Goal: Task Accomplishment & Management: Complete application form

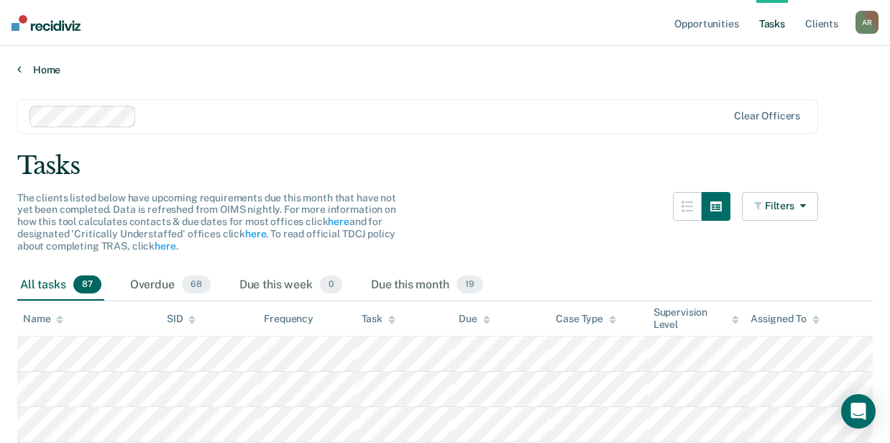
click at [50, 70] on link "Home" at bounding box center [444, 69] width 855 height 13
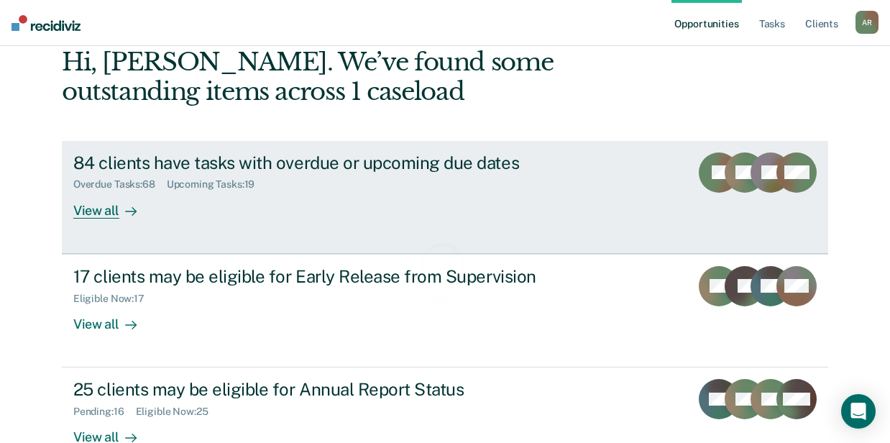
scroll to position [167, 0]
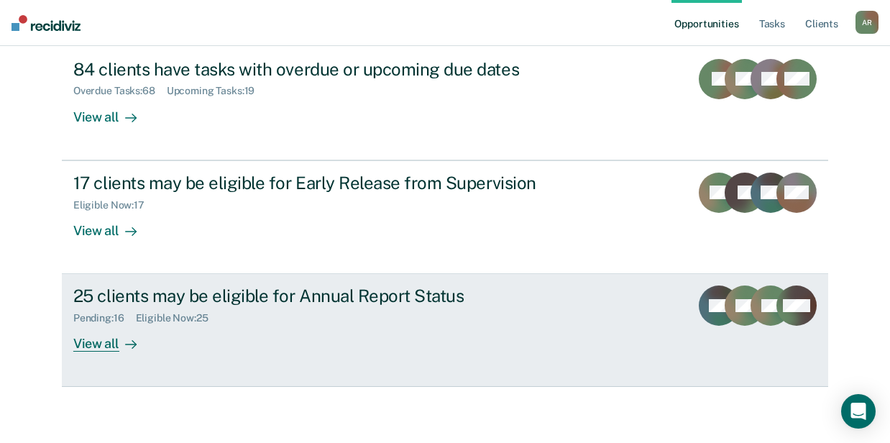
click at [342, 331] on div "25 clients may be eligible for Annual Report Status Pending : 16 Eligible Now :…" at bounding box center [342, 318] width 539 height 66
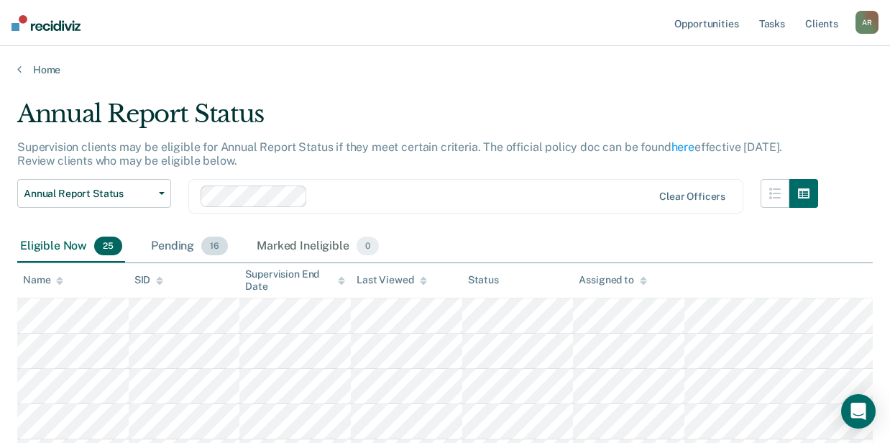
click at [194, 244] on div "Pending 16" at bounding box center [189, 247] width 83 height 32
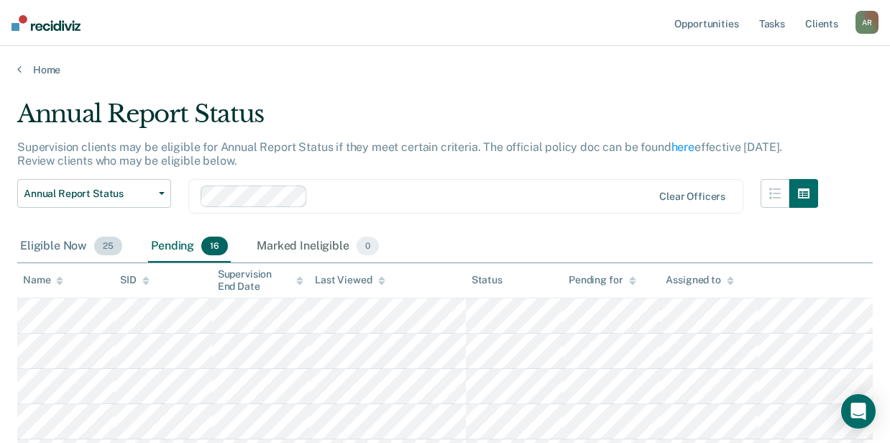
drag, startPoint x: 55, startPoint y: 249, endPoint x: 75, endPoint y: 245, distance: 20.4
click at [55, 249] on div "Eligible Now 25" at bounding box center [71, 247] width 108 height 32
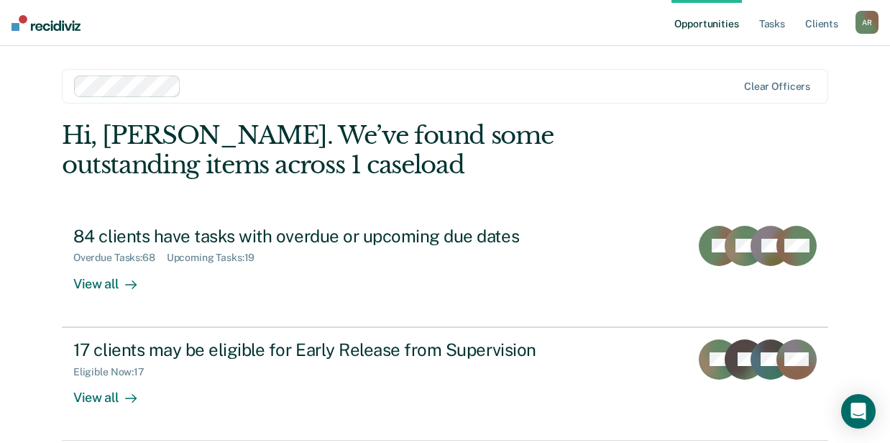
click at [322, 89] on div at bounding box center [462, 86] width 550 height 17
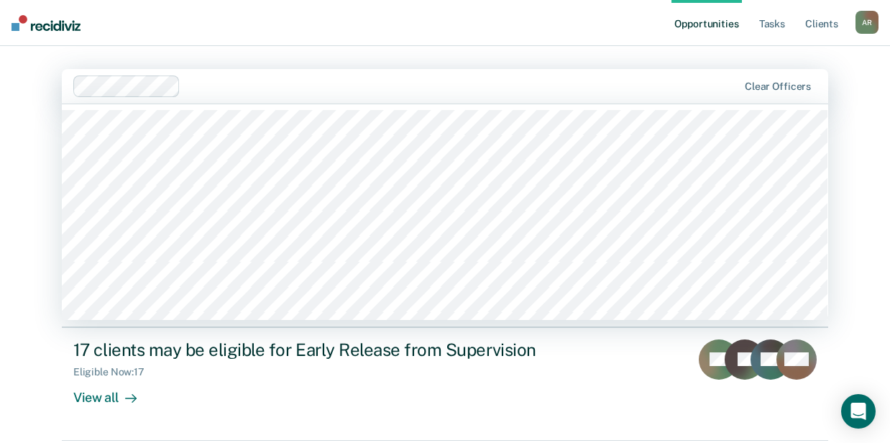
click at [20, 106] on div "Opportunities Tasks Client s Aleisha Roberts A R Profile How it works Log Out 1…" at bounding box center [445, 305] width 890 height 611
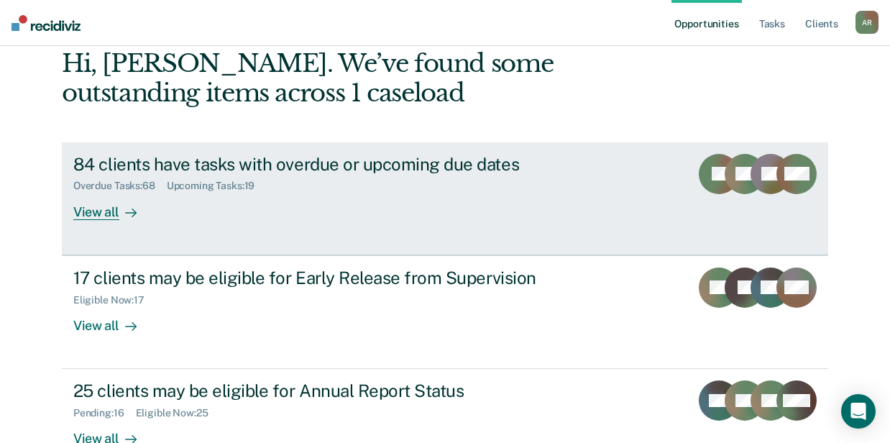
scroll to position [167, 0]
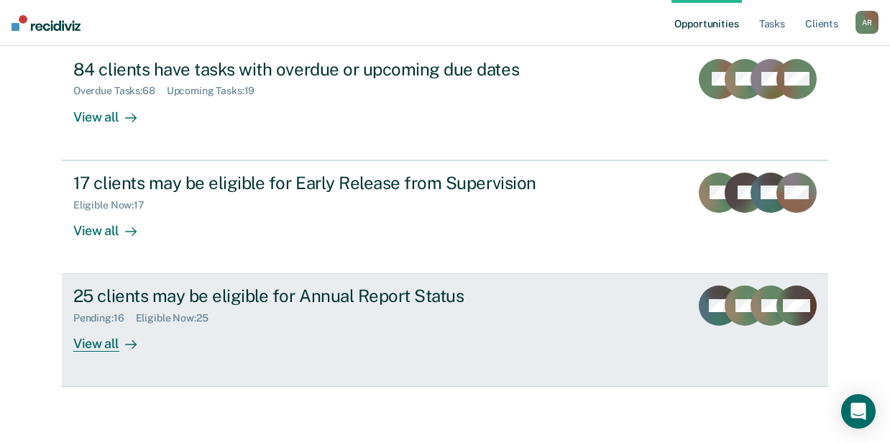
click at [293, 289] on div "25 clients may be eligible for Annual Report Status" at bounding box center [325, 295] width 505 height 21
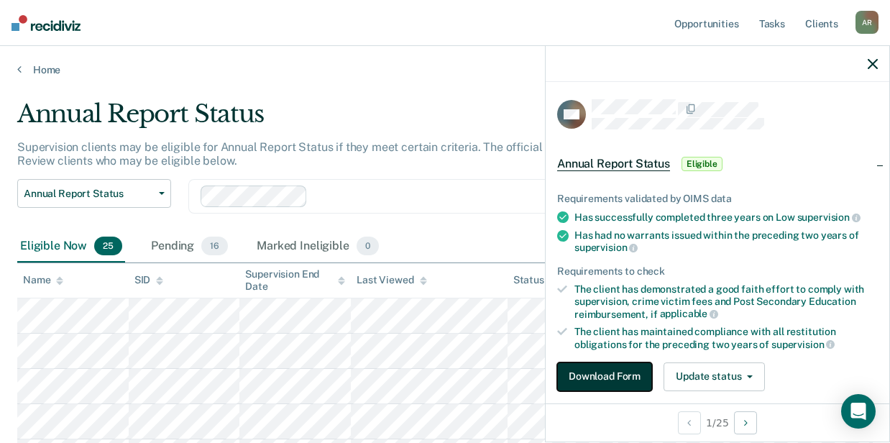
click at [617, 362] on button "Download Form" at bounding box center [604, 376] width 95 height 29
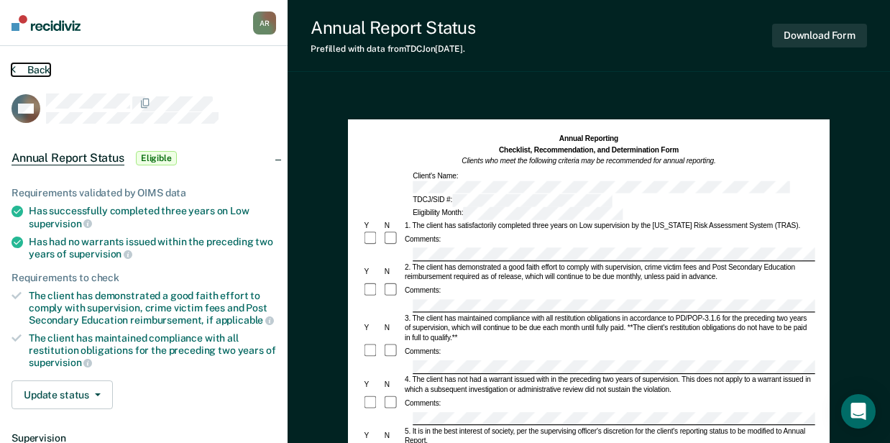
click at [29, 71] on button "Back" at bounding box center [31, 69] width 39 height 13
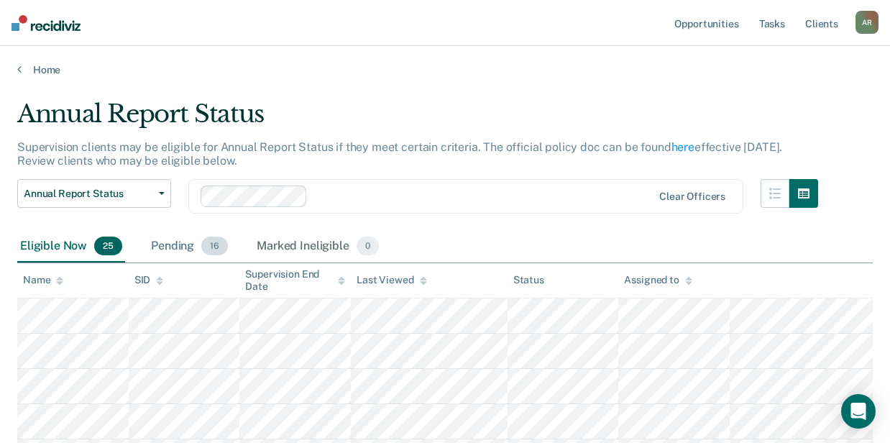
click at [165, 243] on div "Pending 16" at bounding box center [189, 247] width 83 height 32
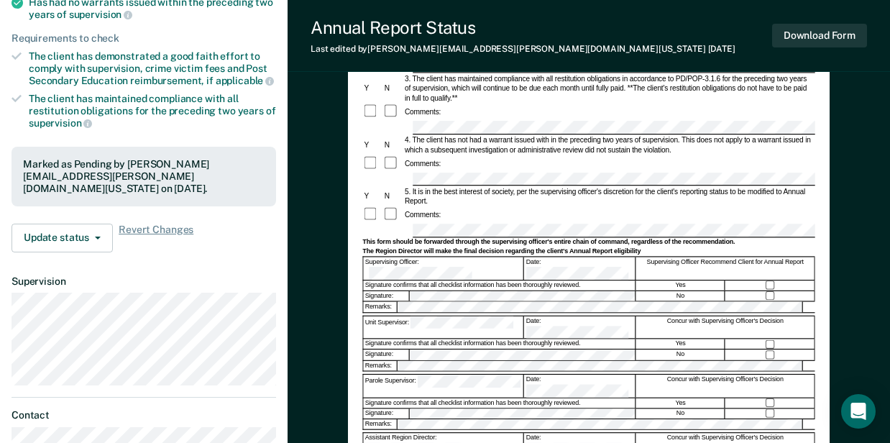
click at [415, 198] on form "Annual Reporting Checklist, Recommendation, and Determination Form Clients who …" at bounding box center [588, 225] width 452 height 662
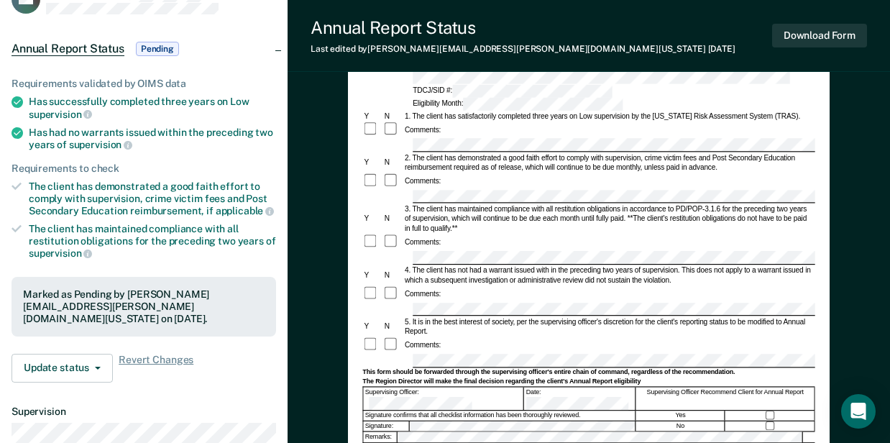
scroll to position [0, 0]
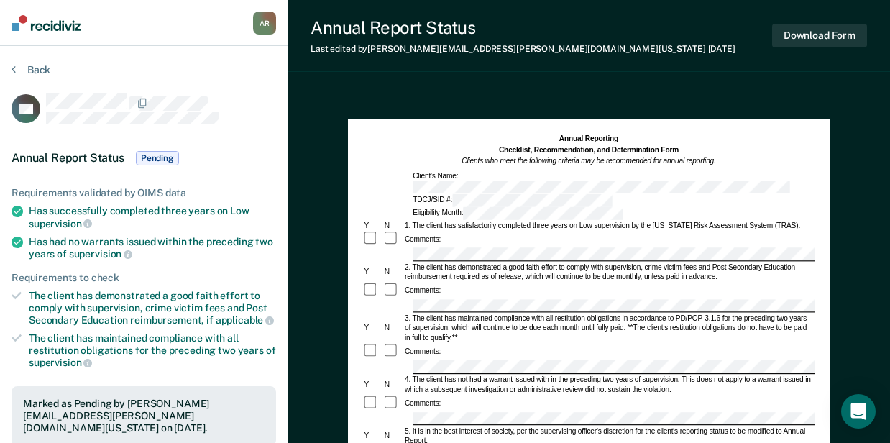
click at [406, 412] on div at bounding box center [588, 419] width 452 height 14
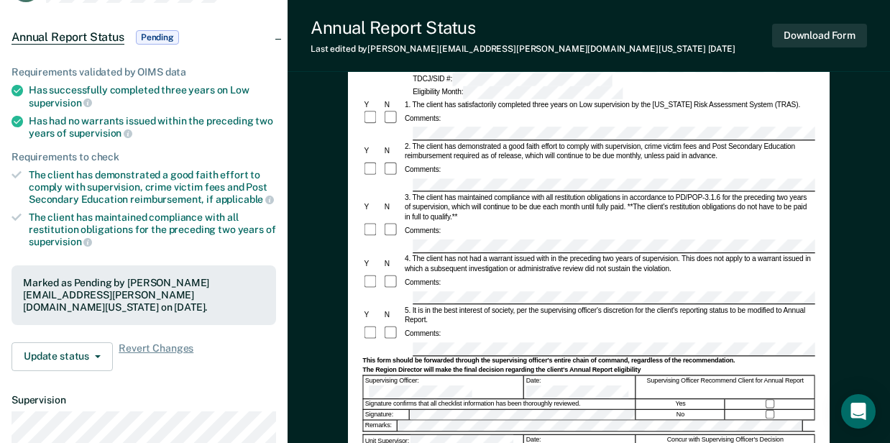
scroll to position [239, 0]
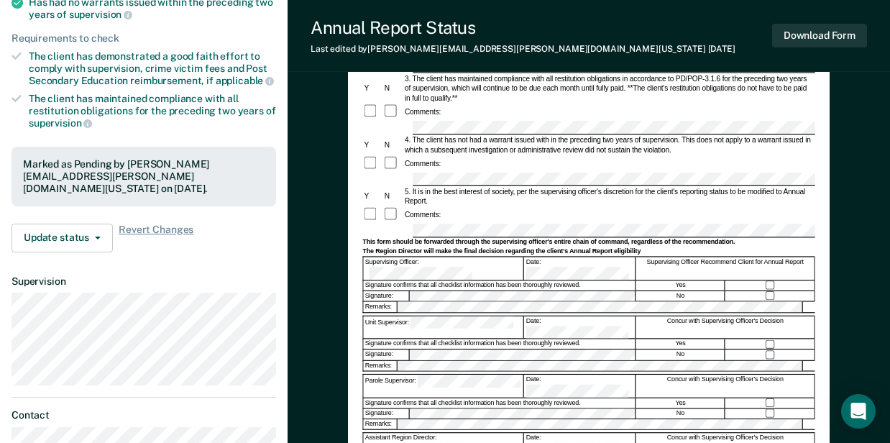
click at [374, 205] on form "Annual Reporting Checklist, Recommendation, and Determination Form Clients who …" at bounding box center [588, 225] width 452 height 662
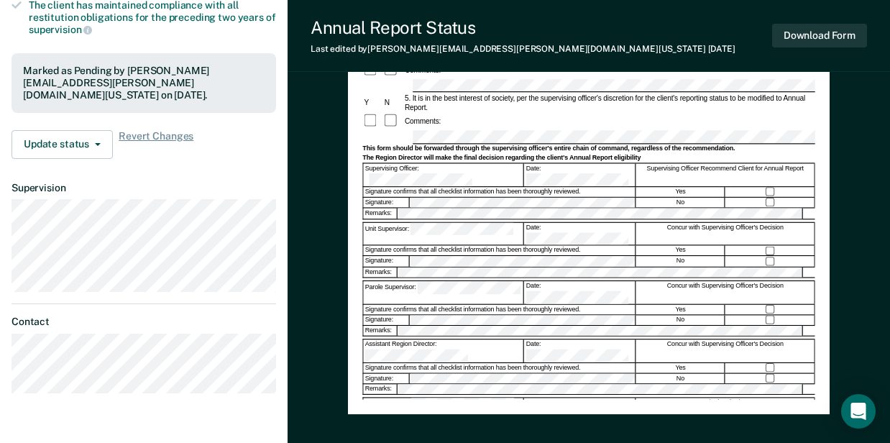
scroll to position [335, 0]
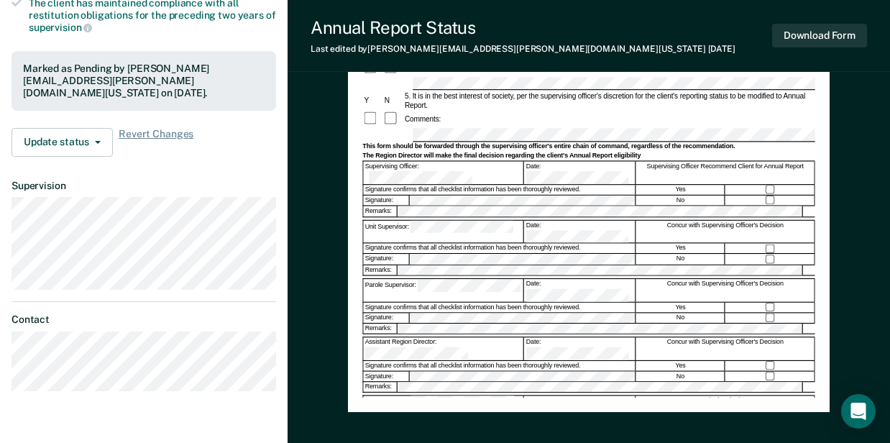
click at [345, 280] on div "Annual Reporting Checklist, Recommendation, and Determination Form Clients who …" at bounding box center [589, 139] width 602 height 770
click at [396, 165] on form "Annual Reporting Checklist, Recommendation, and Determination Form Clients who …" at bounding box center [588, 130] width 452 height 662
click at [413, 279] on div "Parole Supervisor:" at bounding box center [443, 290] width 160 height 22
click at [348, 275] on div "Annual Reporting Checklist, Recommendation, and Determination Form Clients who …" at bounding box center [589, 98] width 482 height 628
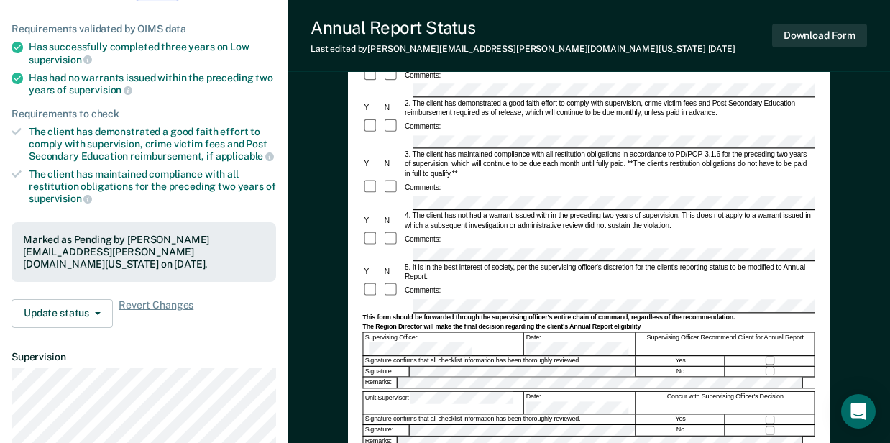
scroll to position [47, 0]
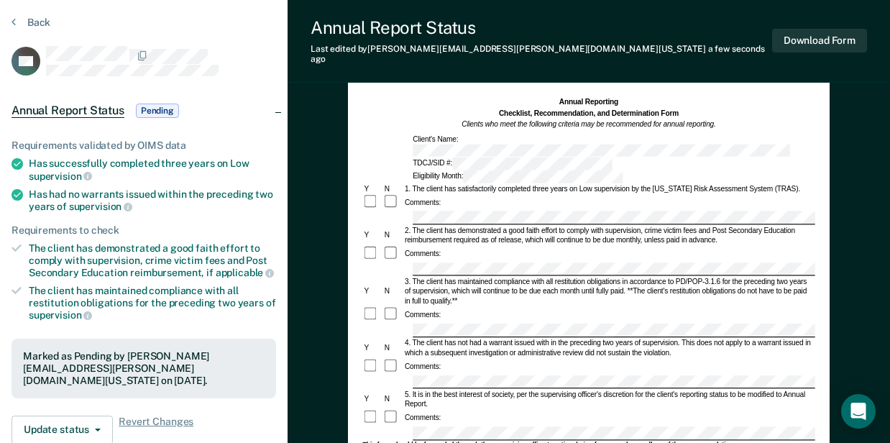
click at [399, 275] on form "Annual Reporting Checklist, Recommendation, and Determination Form Clients who …" at bounding box center [588, 428] width 452 height 662
click at [410, 375] on div at bounding box center [588, 382] width 452 height 14
click at [404, 426] on div at bounding box center [588, 433] width 452 height 14
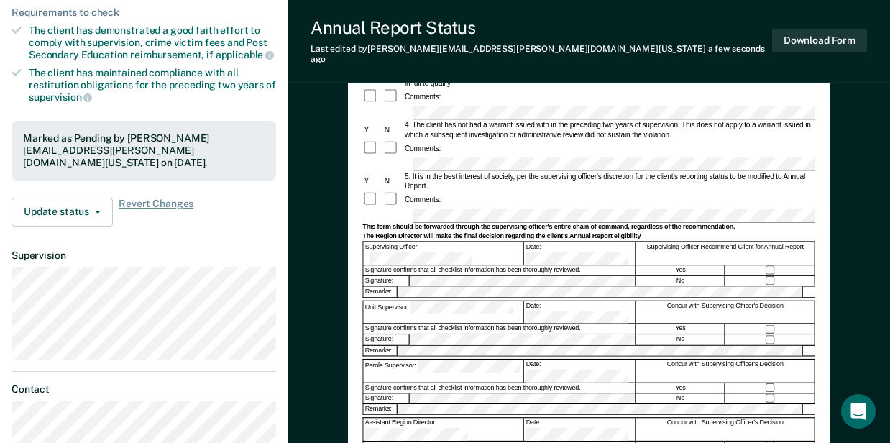
scroll to position [288, 0]
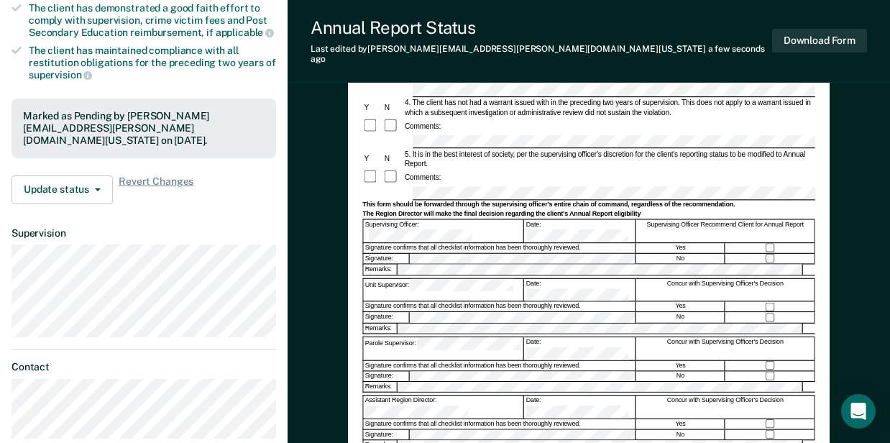
click at [394, 214] on form "Annual Reporting Checklist, Recommendation, and Determination Form Clients who …" at bounding box center [588, 188] width 452 height 662
click at [415, 261] on form "Annual Reporting Checklist, Recommendation, and Determination Form Clients who …" at bounding box center [588, 188] width 452 height 662
click at [349, 318] on div "Annual Reporting Checklist, Recommendation, and Determination Form Clients who …" at bounding box center [589, 157] width 482 height 628
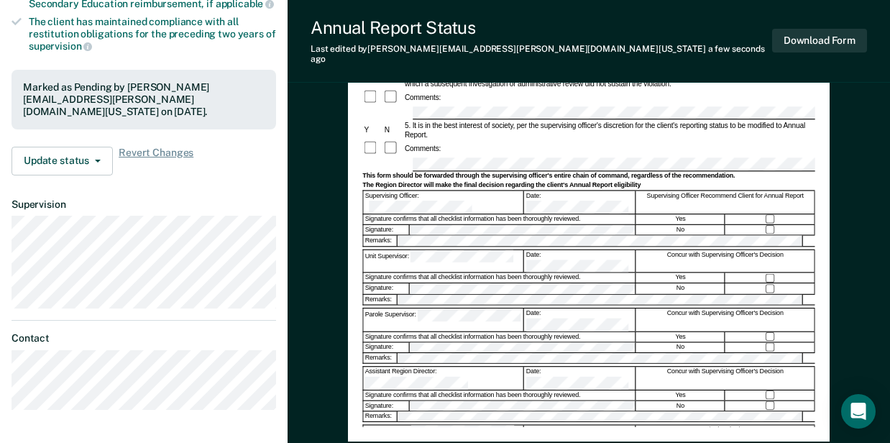
scroll to position [383, 0]
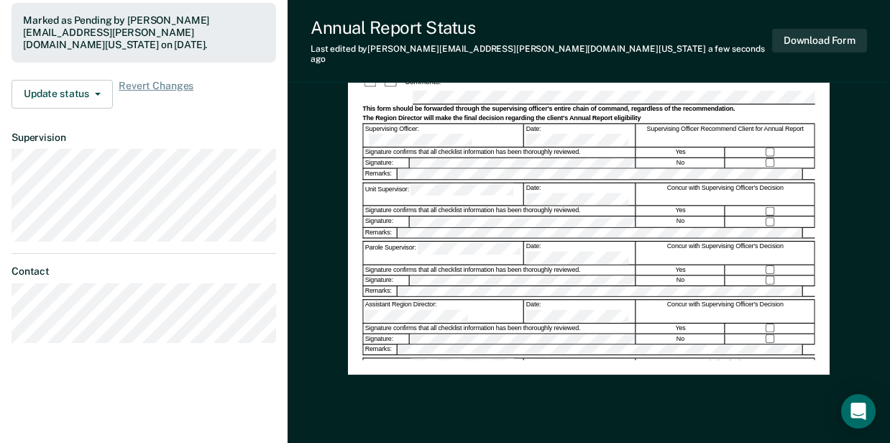
click at [403, 359] on div "Region Director:" at bounding box center [443, 370] width 160 height 22
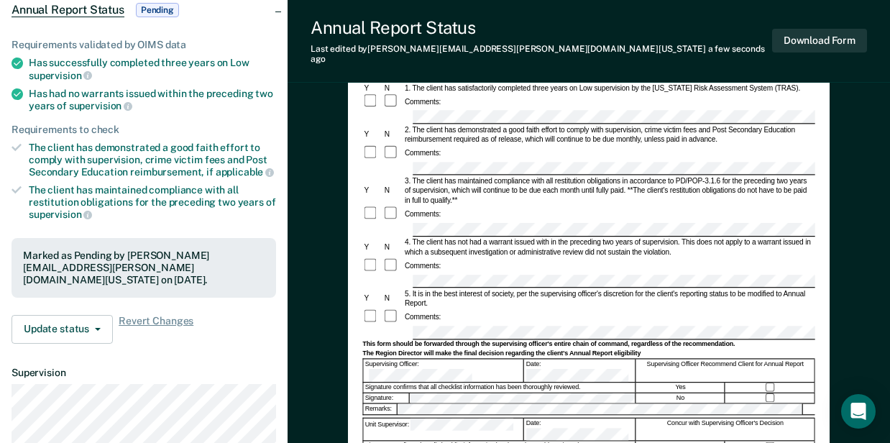
scroll to position [0, 0]
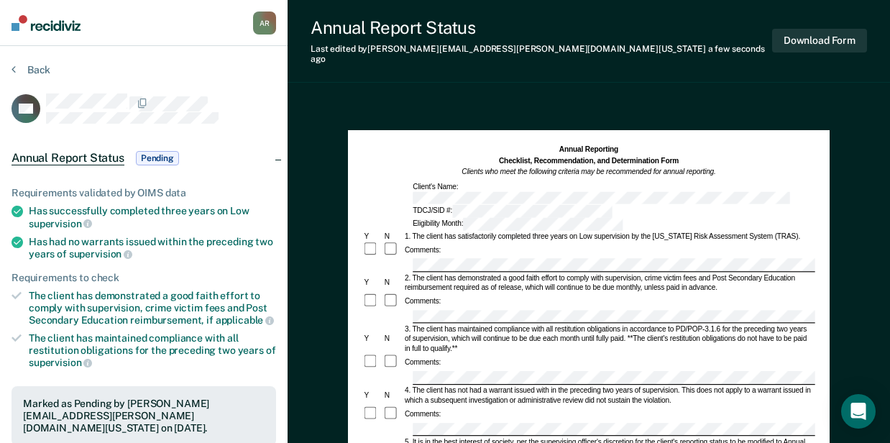
click at [411, 310] on div at bounding box center [641, 317] width 461 height 14
click at [384, 371] on div at bounding box center [588, 378] width 452 height 14
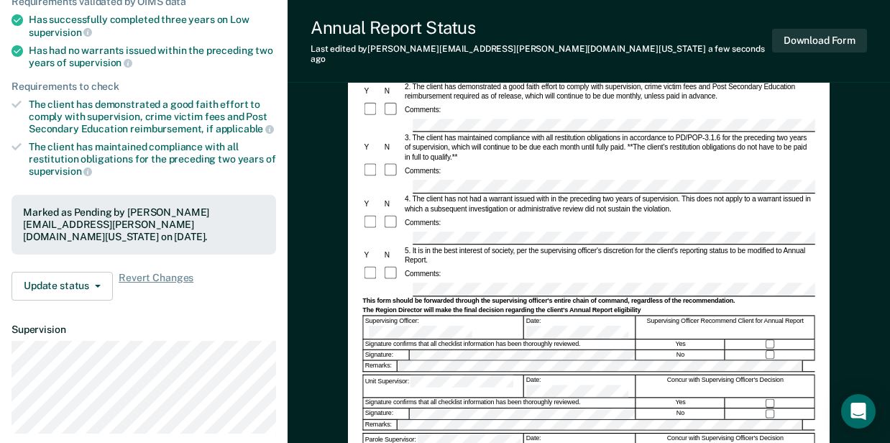
click at [399, 249] on form "Annual Reporting Checklist, Recommendation, and Determination Form Clients who …" at bounding box center [588, 284] width 452 height 662
click at [391, 375] on div "Unit Supervisor:" at bounding box center [443, 386] width 160 height 22
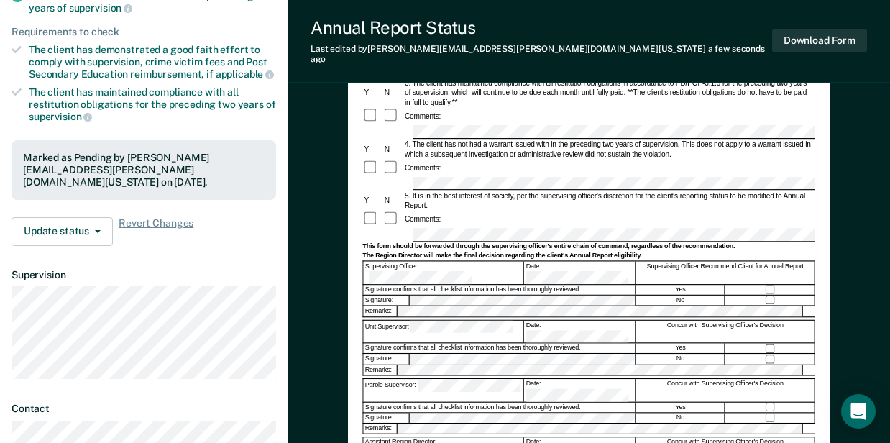
scroll to position [335, 0]
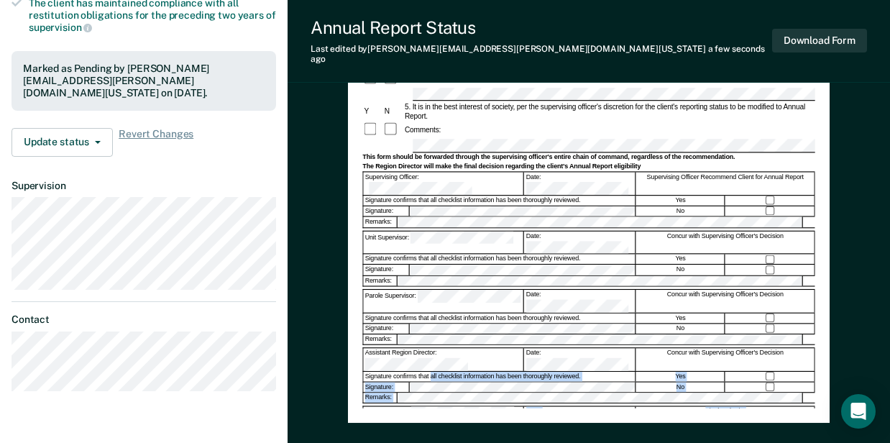
drag, startPoint x: 430, startPoint y: 283, endPoint x: 334, endPoint y: 279, distance: 96.4
click at [334, 279] on div "Annual Reporting Checklist, Recommendation, and Determination Form Clients who …" at bounding box center [589, 155] width 602 height 781
click at [351, 275] on div "Annual Reporting Checklist, Recommendation, and Determination Form Clients who …" at bounding box center [589, 109] width 482 height 628
click at [400, 407] on div "Region Director:" at bounding box center [443, 418] width 160 height 22
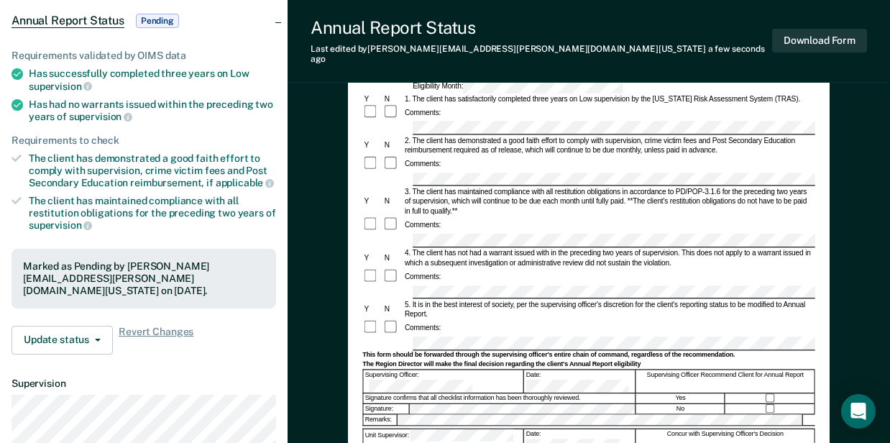
scroll to position [0, 0]
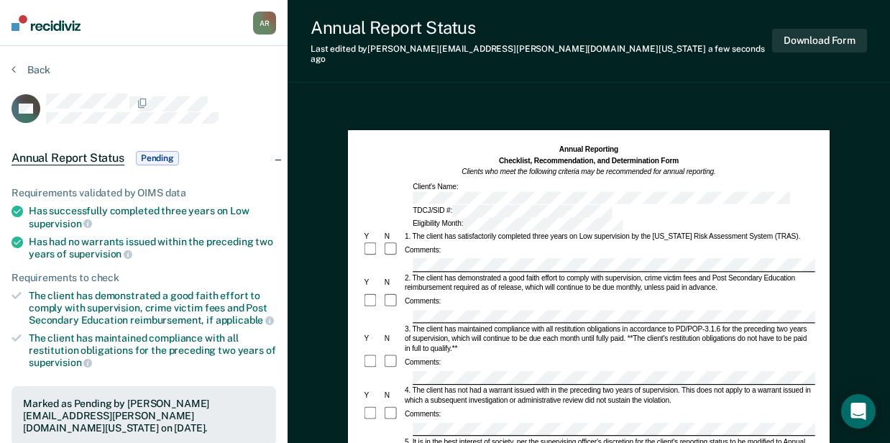
click at [389, 258] on div at bounding box center [588, 265] width 452 height 14
click at [386, 422] on div at bounding box center [588, 429] width 452 height 14
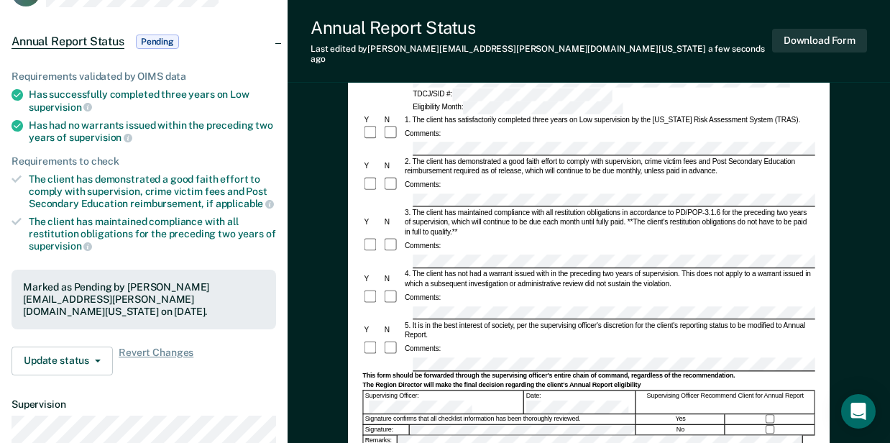
scroll to position [191, 0]
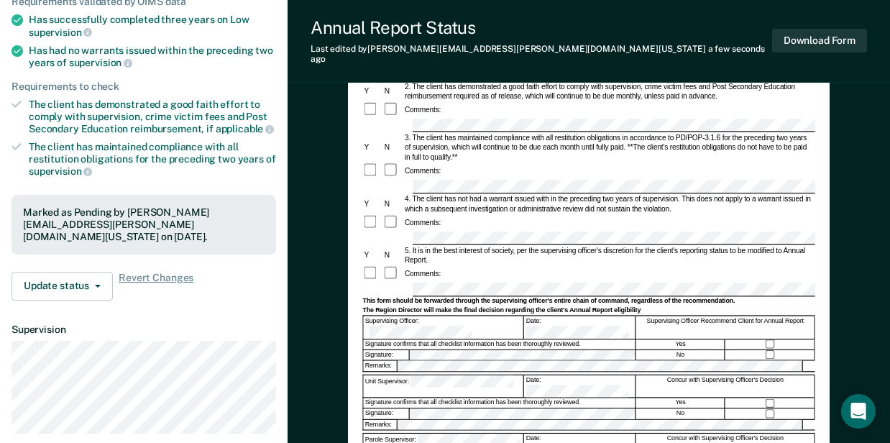
click at [389, 283] on div at bounding box center [588, 290] width 452 height 14
click at [400, 375] on div "Unit Supervisor:" at bounding box center [443, 386] width 160 height 22
click at [416, 433] on div "Parole Supervisor:" at bounding box center [443, 444] width 160 height 22
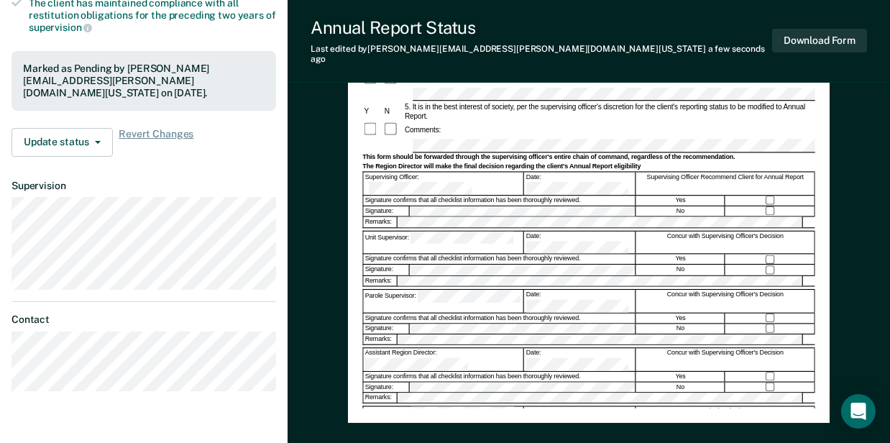
click at [351, 274] on div "Annual Reporting Checklist, Recommendation, and Determination Form Clients who …" at bounding box center [589, 109] width 482 height 628
click at [403, 315] on form "Annual Reporting Checklist, Recommendation, and Determination Form Clients who …" at bounding box center [588, 141] width 452 height 662
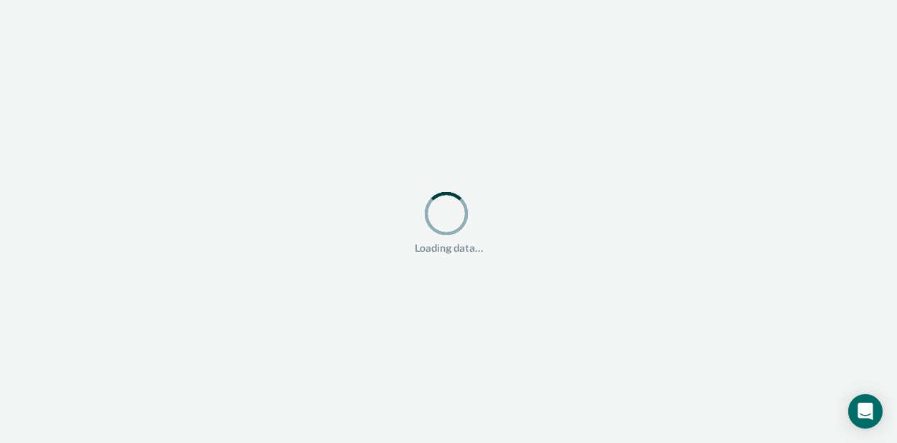
click at [276, 187] on div "Loading data..." at bounding box center [448, 221] width 897 height 443
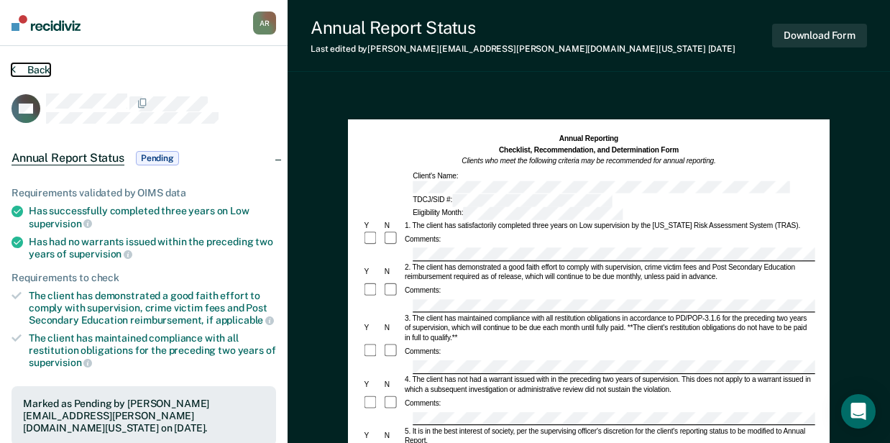
click at [36, 73] on button "Back" at bounding box center [31, 69] width 39 height 13
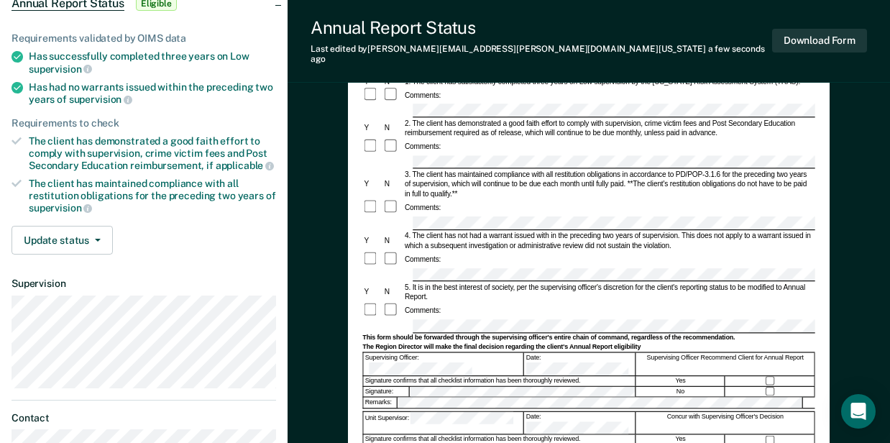
scroll to position [144, 0]
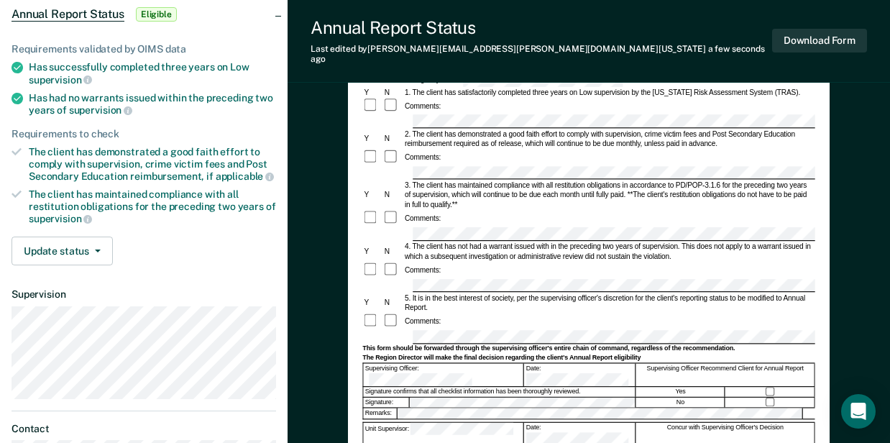
click at [456, 313] on div "Comments:" at bounding box center [588, 321] width 452 height 16
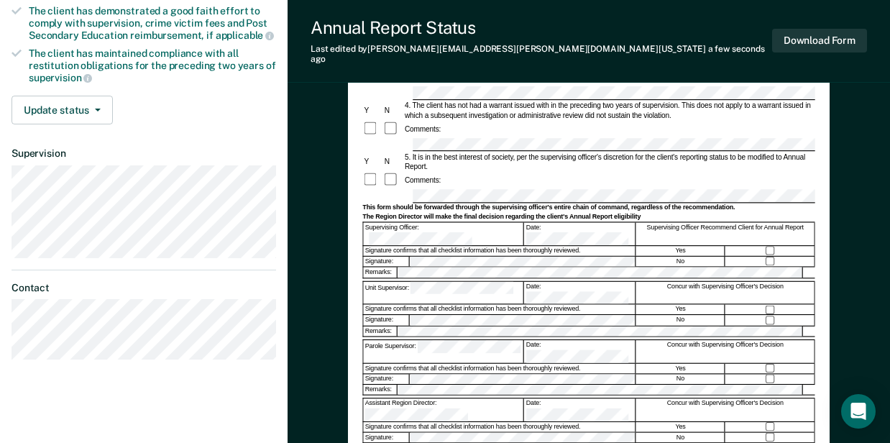
scroll to position [288, 0]
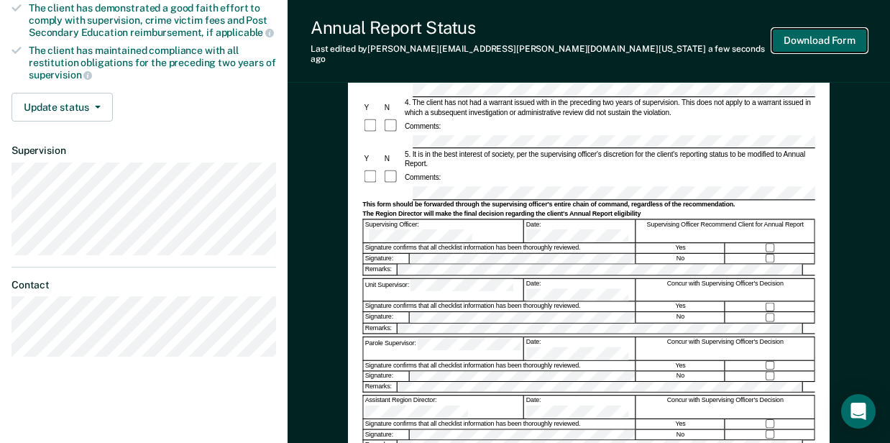
click at [805, 34] on button "Download Form" at bounding box center [819, 41] width 95 height 24
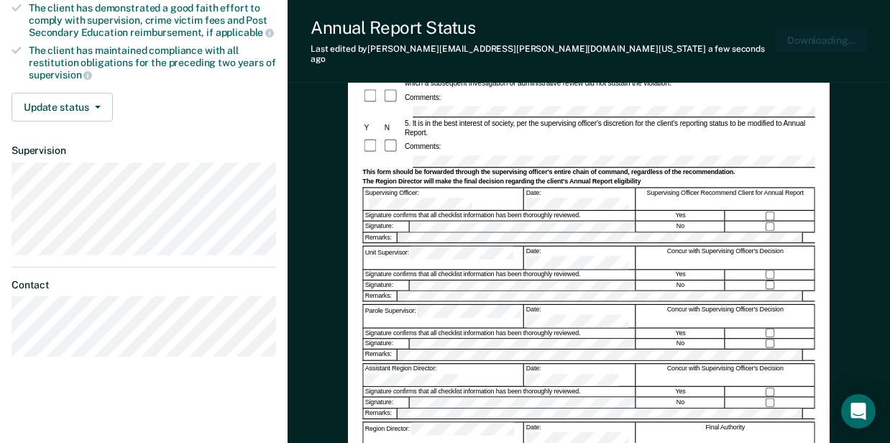
scroll to position [0, 0]
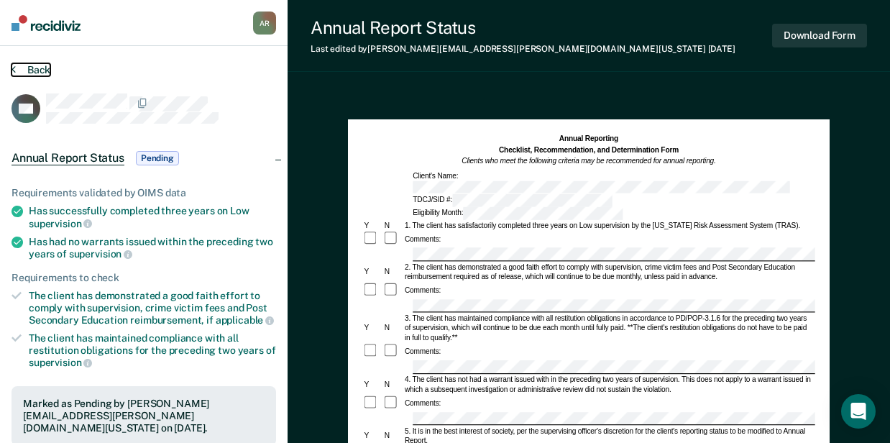
click at [43, 68] on button "Back" at bounding box center [31, 69] width 39 height 13
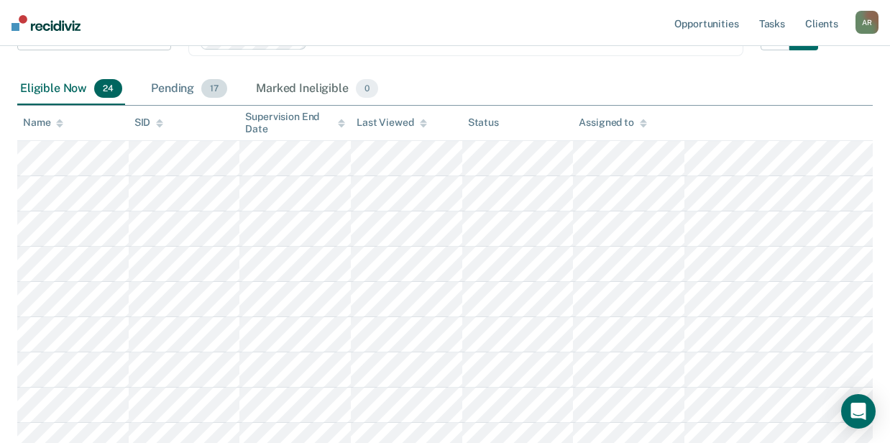
scroll to position [191, 0]
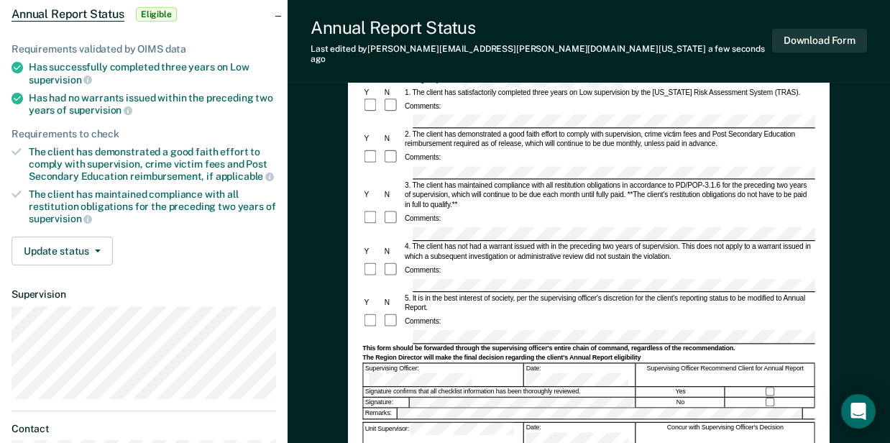
scroll to position [191, 0]
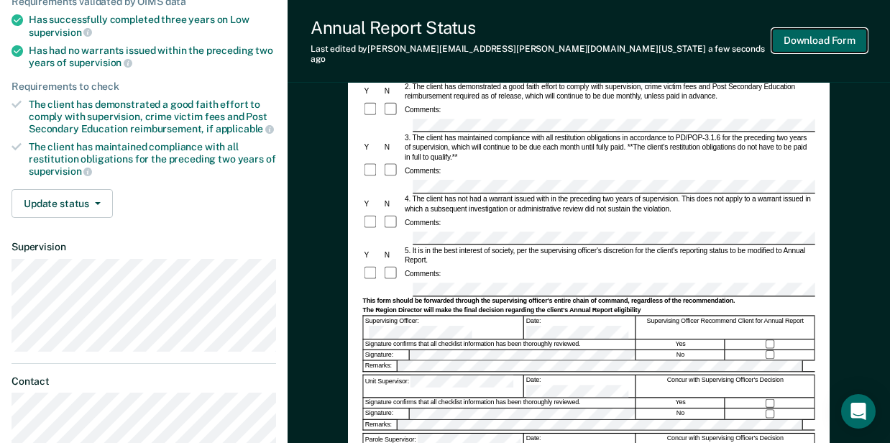
click at [801, 40] on button "Download Form" at bounding box center [819, 41] width 95 height 24
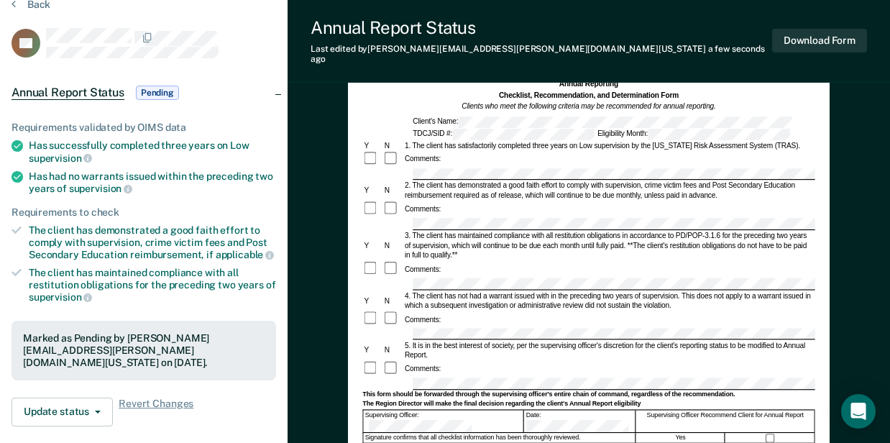
scroll to position [0, 0]
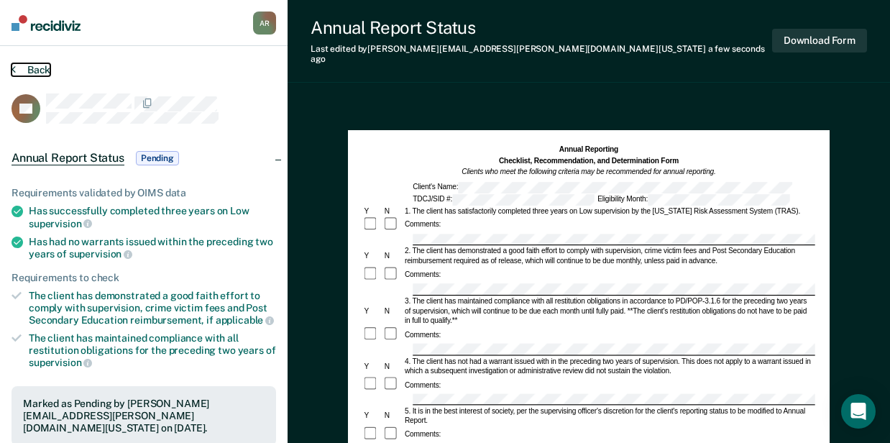
click at [40, 68] on button "Back" at bounding box center [31, 69] width 39 height 13
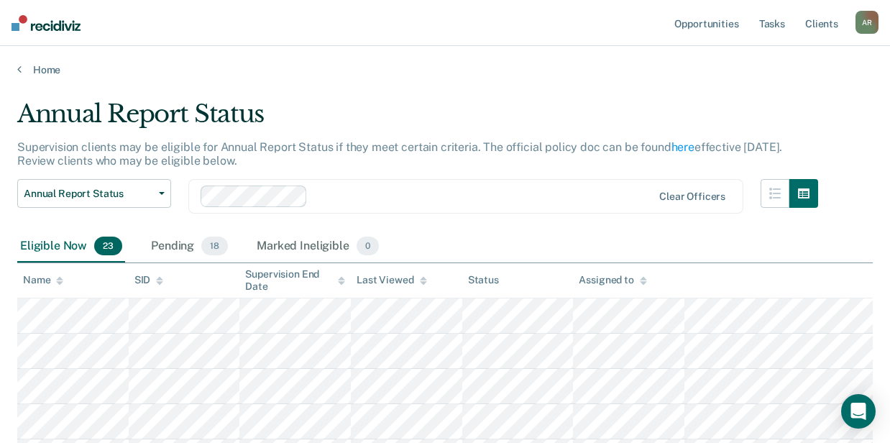
scroll to position [96, 0]
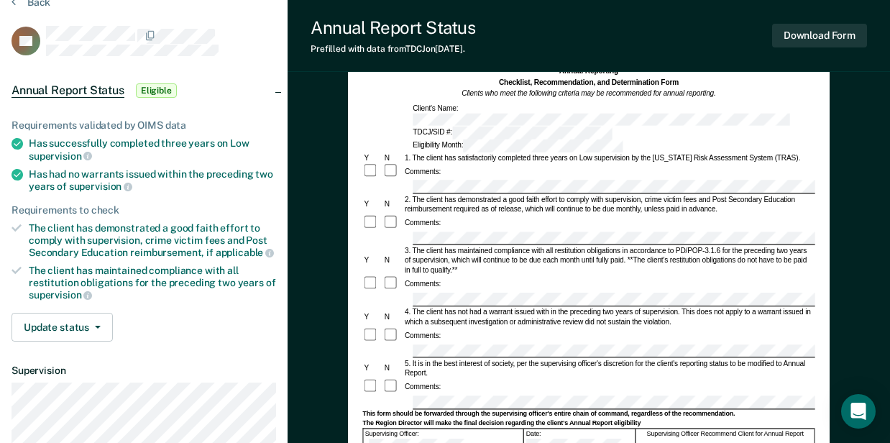
scroll to position [191, 0]
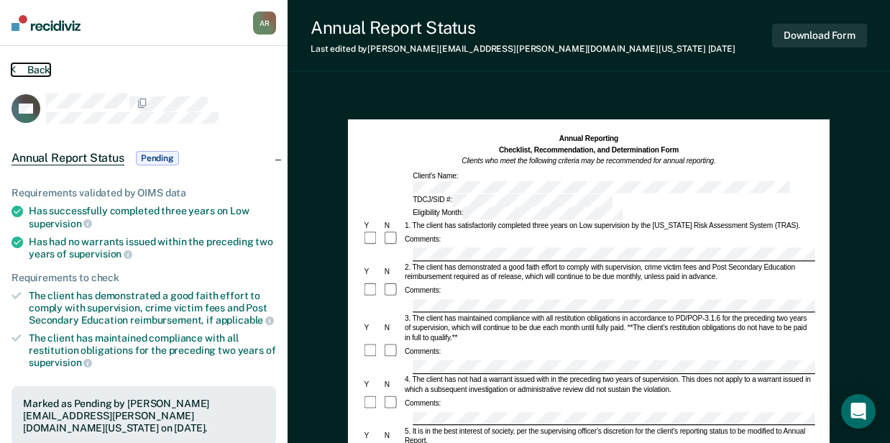
click at [35, 68] on button "Back" at bounding box center [31, 69] width 39 height 13
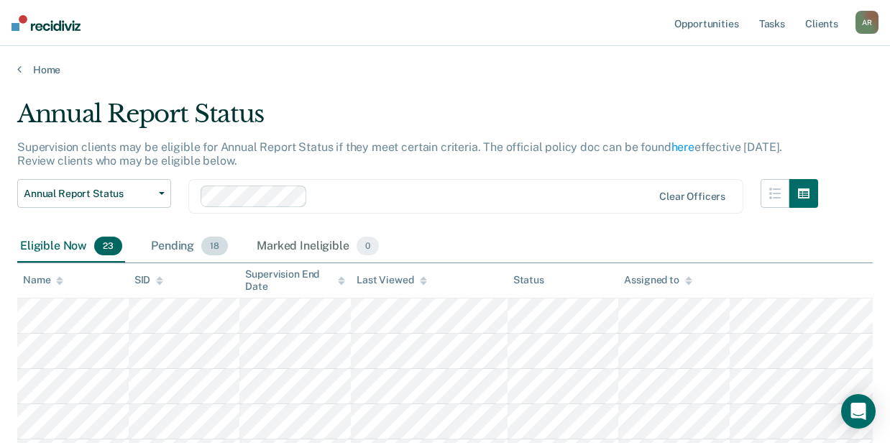
click at [204, 247] on span "18" at bounding box center [214, 246] width 27 height 19
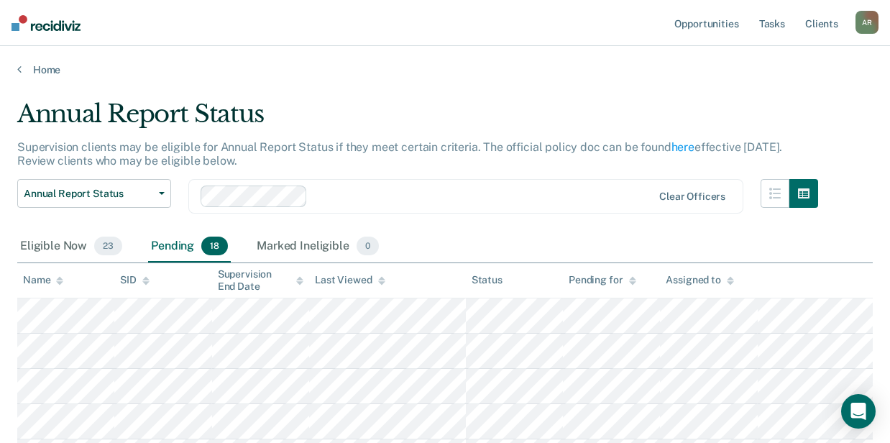
click at [303, 99] on div "Annual Report Status" at bounding box center [417, 119] width 801 height 41
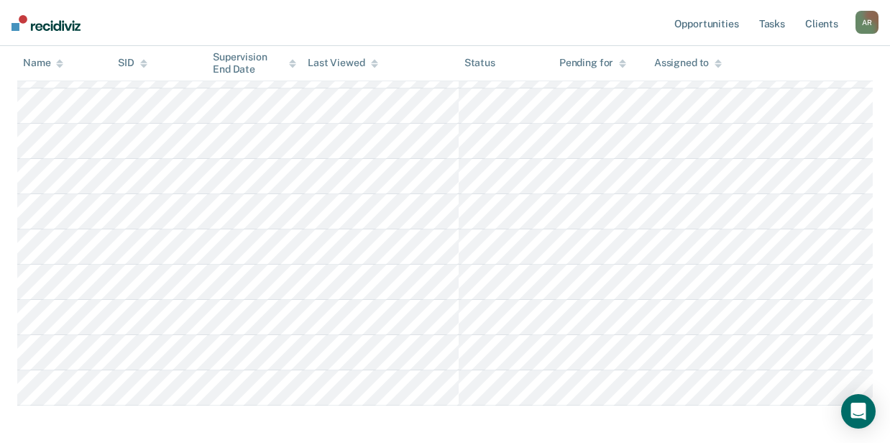
scroll to position [592, 0]
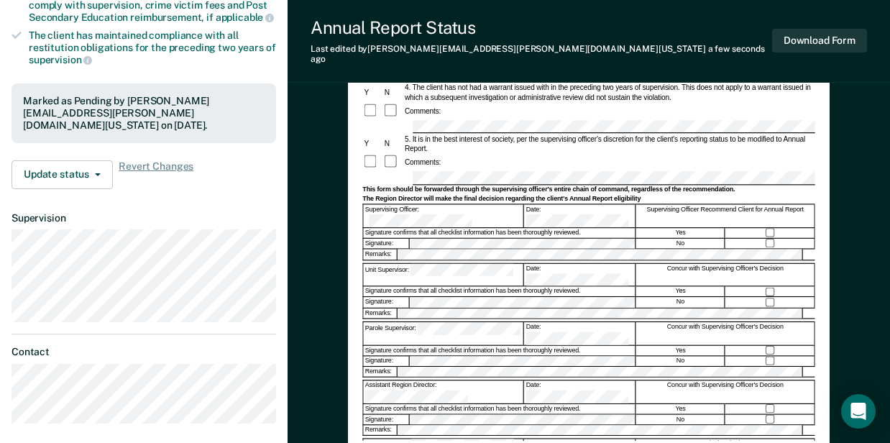
scroll to position [320, 0]
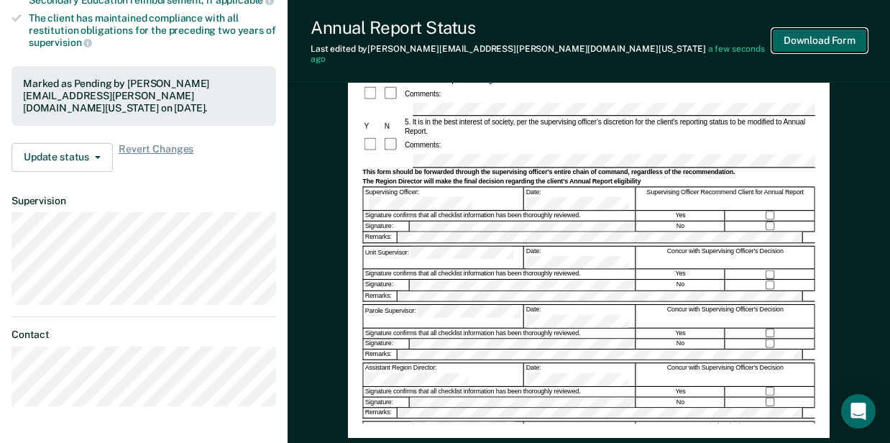
click at [830, 36] on button "Download Form" at bounding box center [819, 41] width 95 height 24
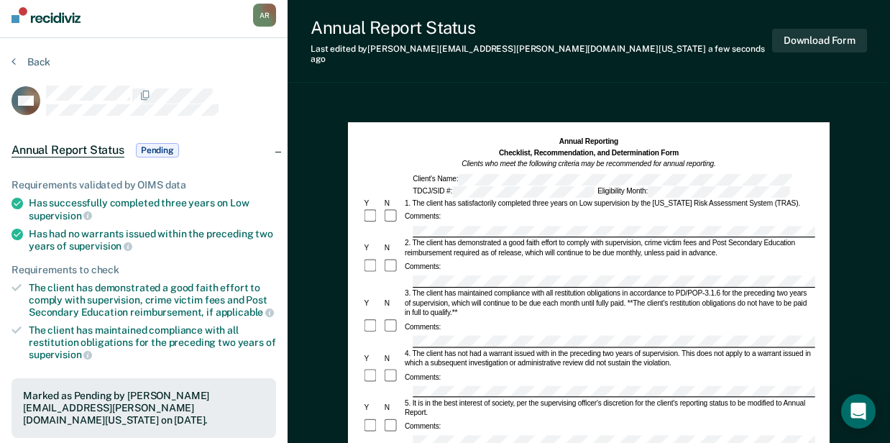
scroll to position [0, 0]
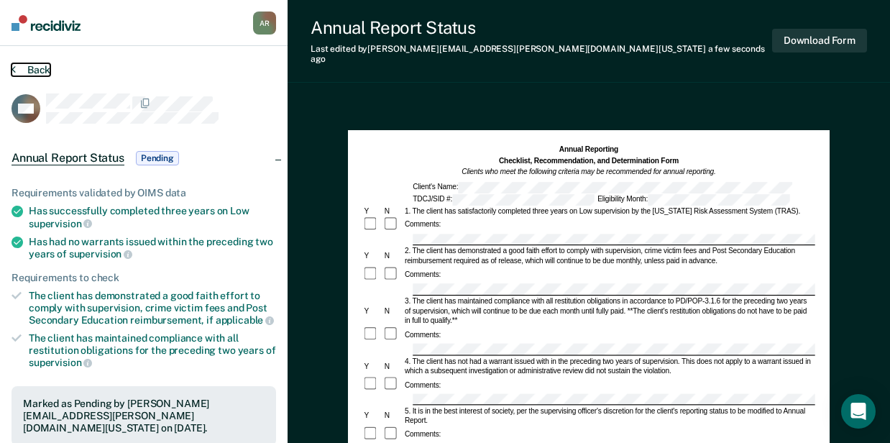
click at [27, 69] on button "Back" at bounding box center [31, 69] width 39 height 13
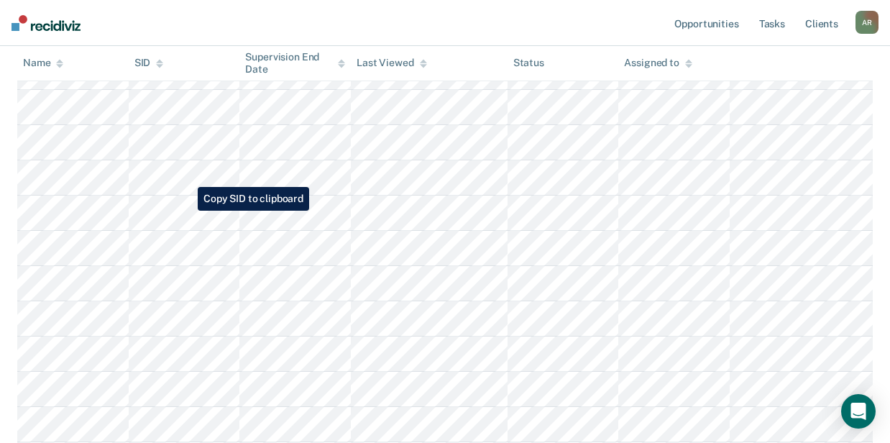
scroll to position [49, 0]
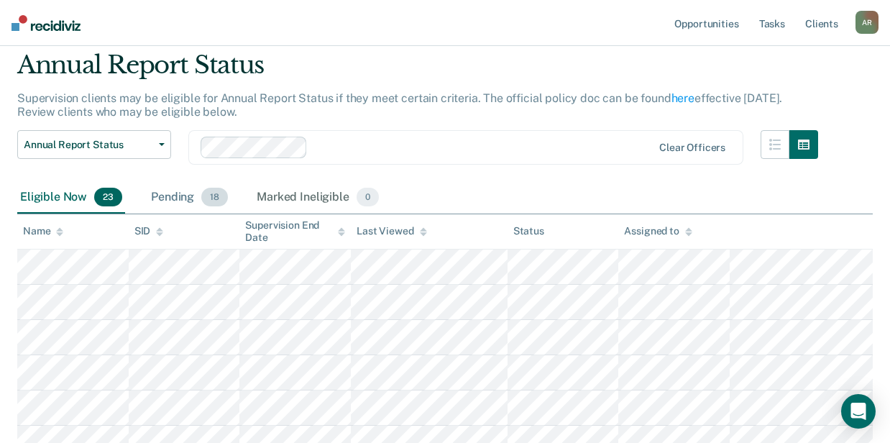
click at [180, 192] on div "Pending 18" at bounding box center [189, 198] width 83 height 32
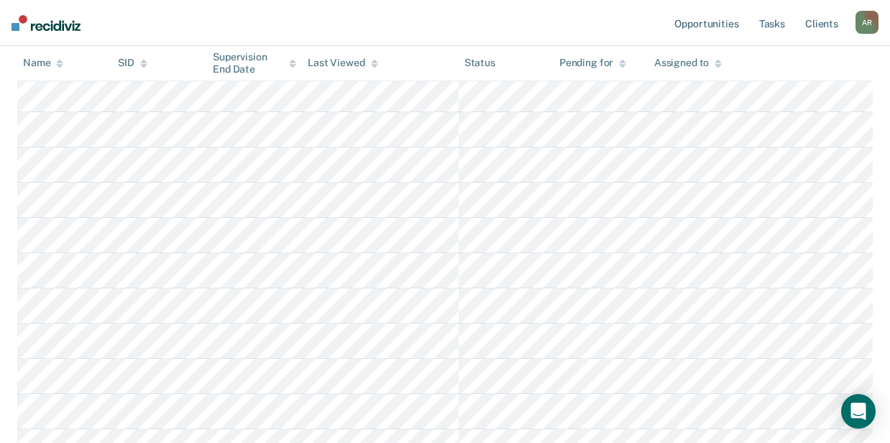
scroll to position [592, 0]
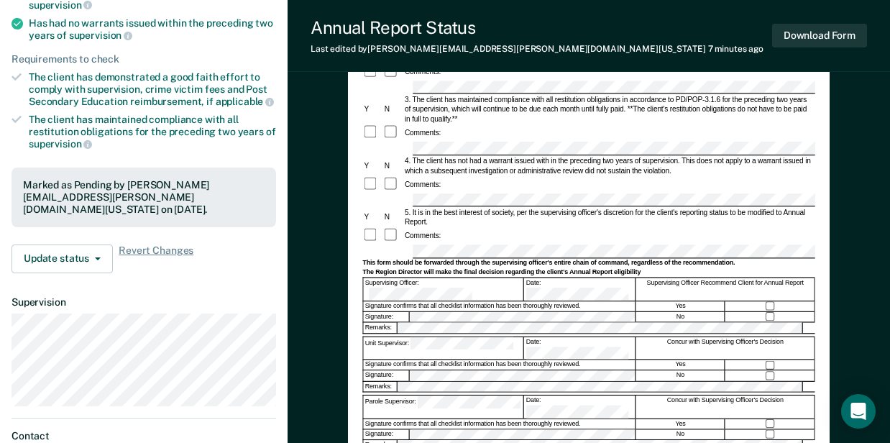
scroll to position [335, 0]
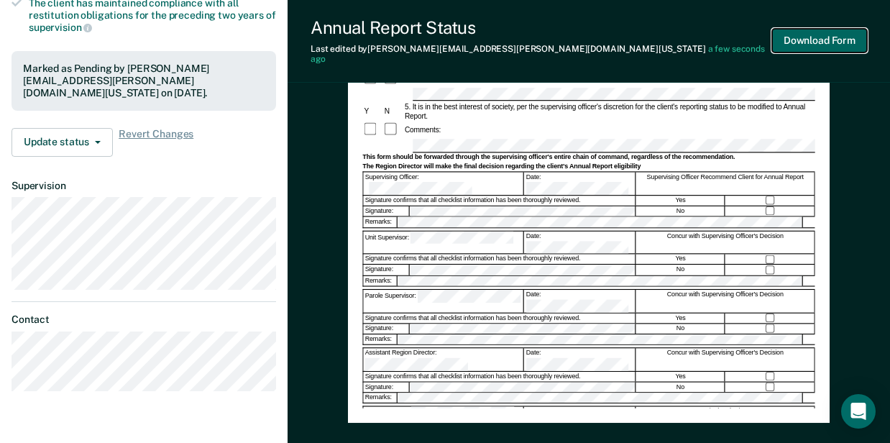
click at [808, 37] on button "Download Form" at bounding box center [819, 41] width 95 height 24
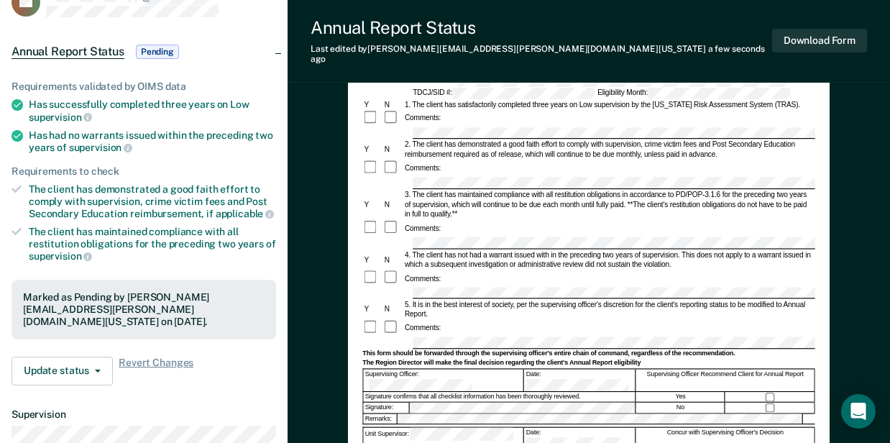
scroll to position [0, 0]
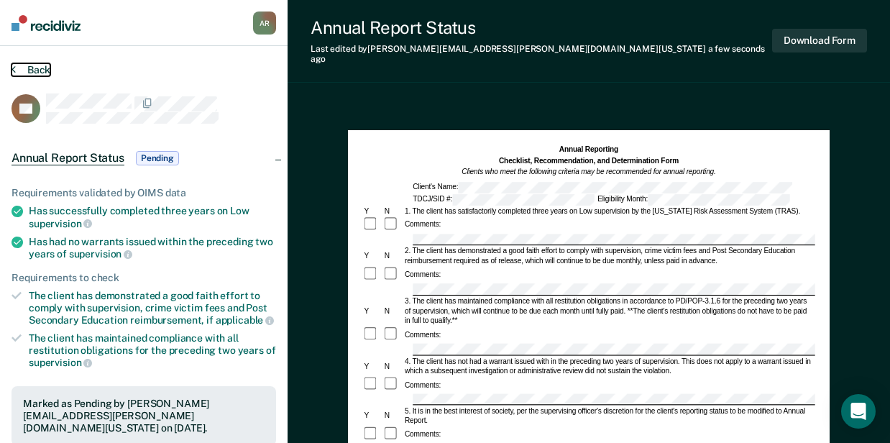
click at [42, 70] on button "Back" at bounding box center [31, 69] width 39 height 13
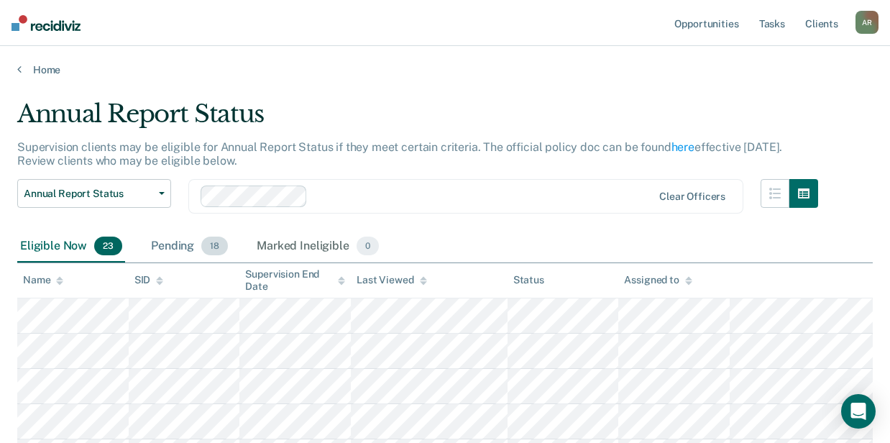
click at [181, 250] on div "Pending 18" at bounding box center [189, 247] width 83 height 32
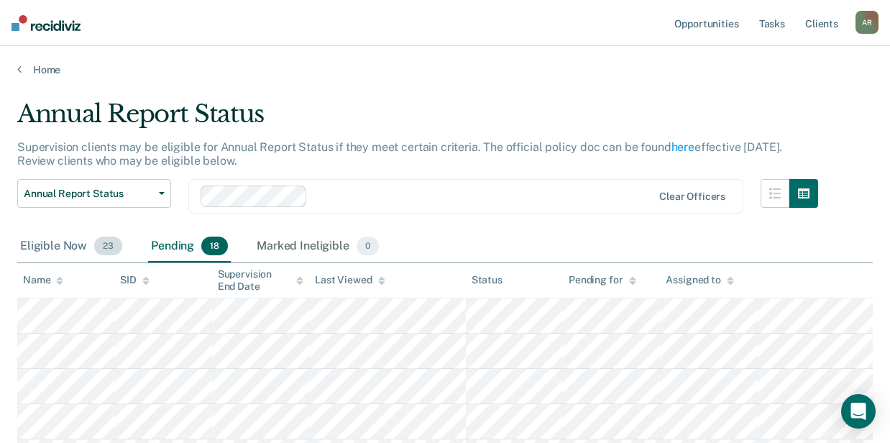
click at [45, 242] on div "Eligible Now 23" at bounding box center [71, 247] width 108 height 32
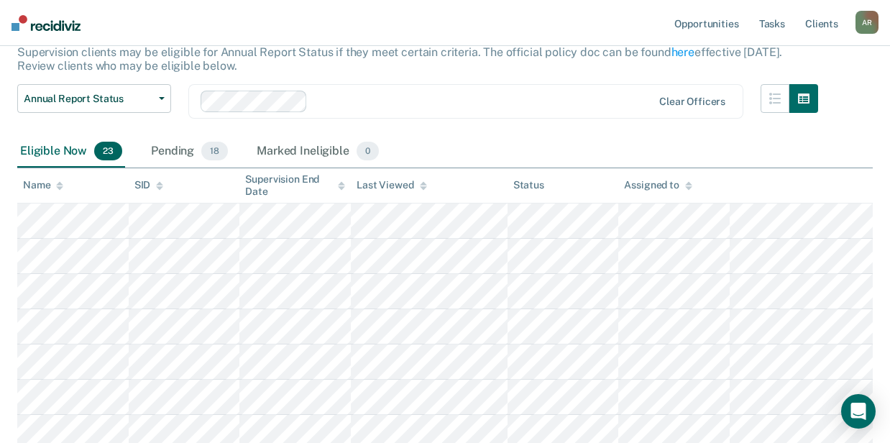
scroll to position [96, 0]
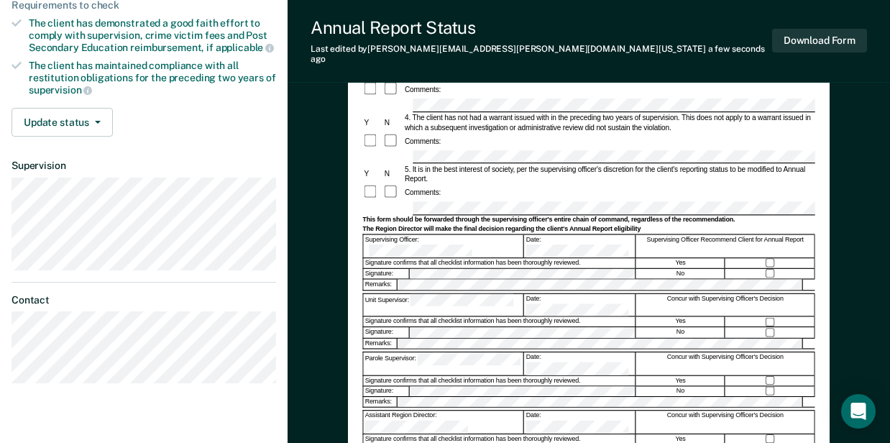
scroll to position [320, 0]
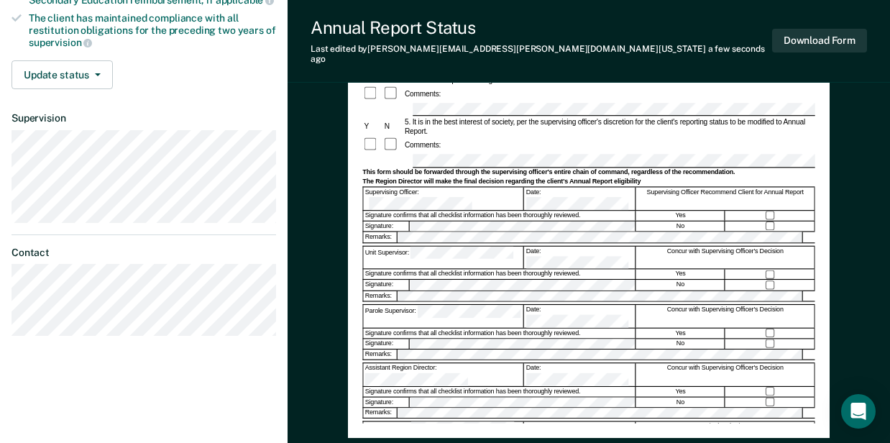
click at [367, 422] on div "Region Director:" at bounding box center [443, 433] width 160 height 22
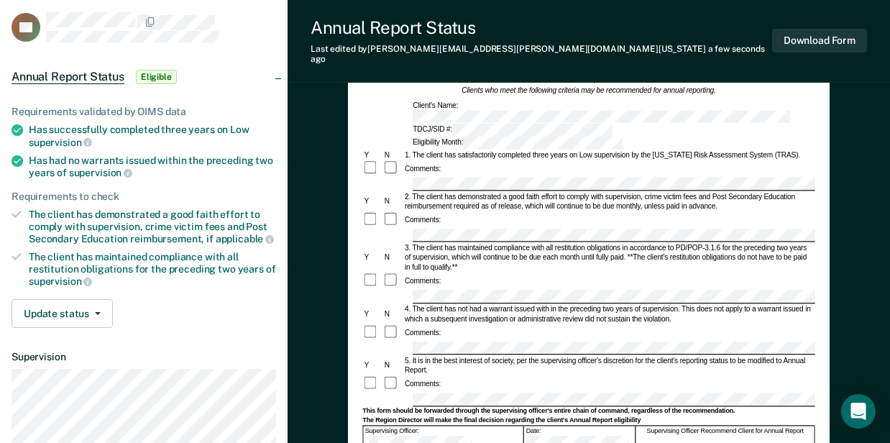
scroll to position [81, 0]
click at [831, 35] on button "Download Form" at bounding box center [819, 41] width 95 height 24
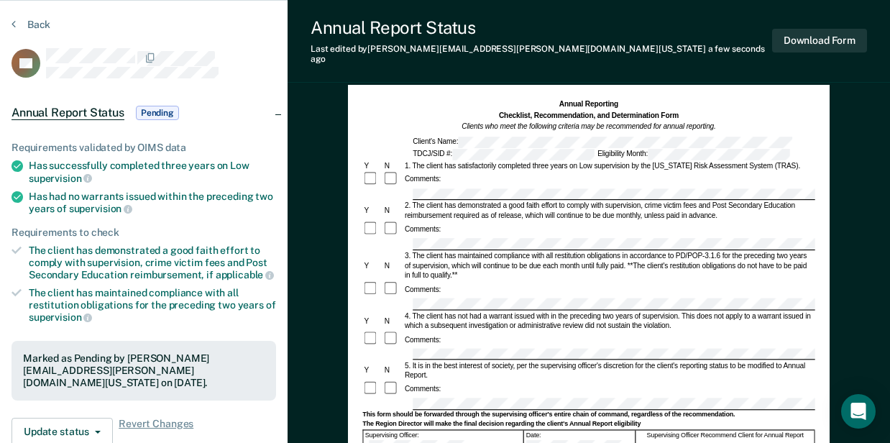
scroll to position [0, 0]
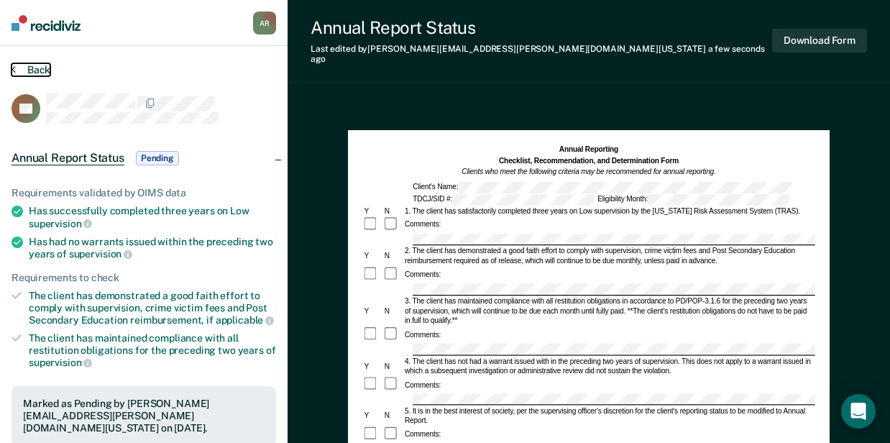
click at [40, 72] on button "Back" at bounding box center [31, 69] width 39 height 13
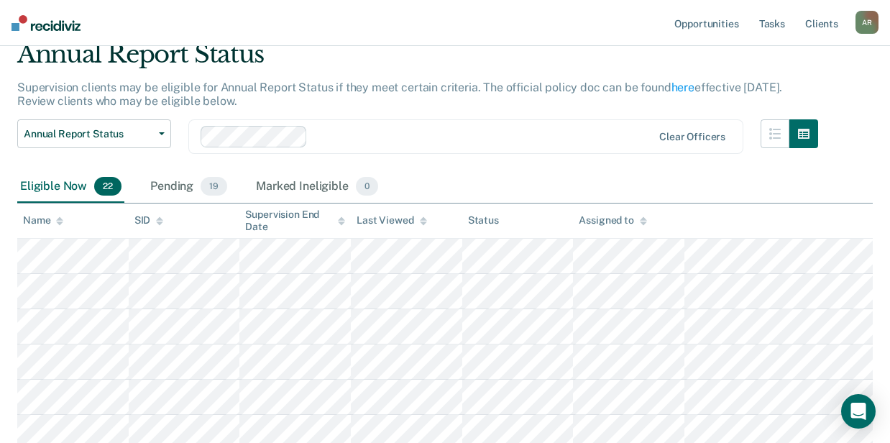
scroll to position [14, 0]
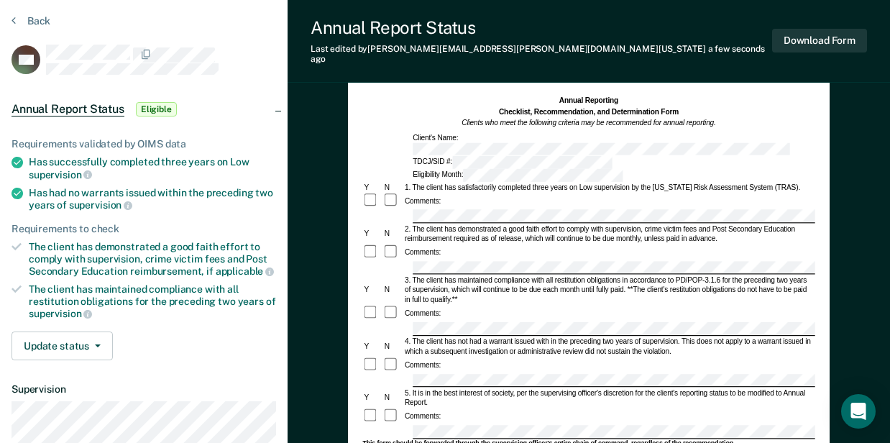
scroll to position [96, 0]
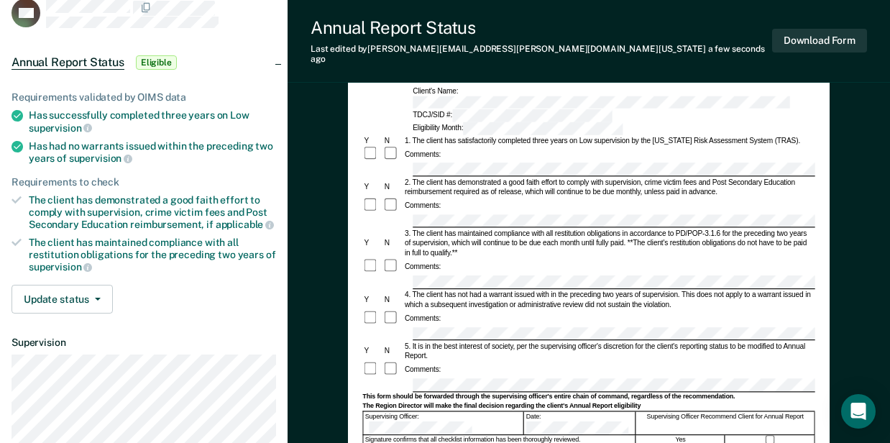
click at [484, 258] on div "Comments:" at bounding box center [588, 266] width 452 height 16
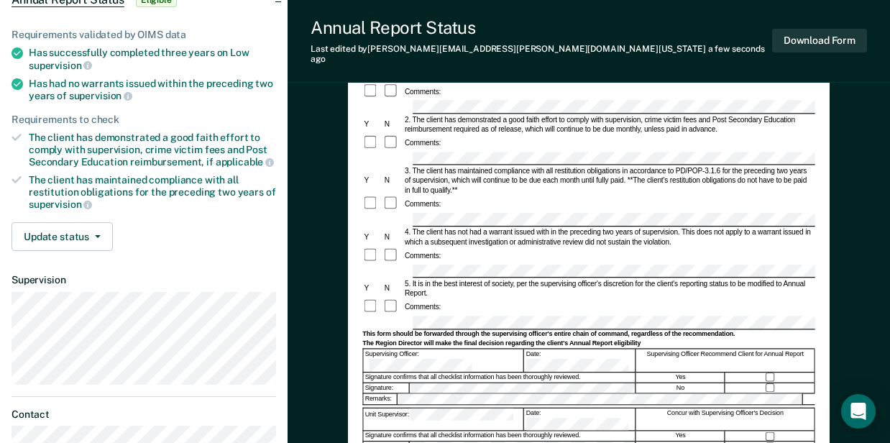
scroll to position [239, 0]
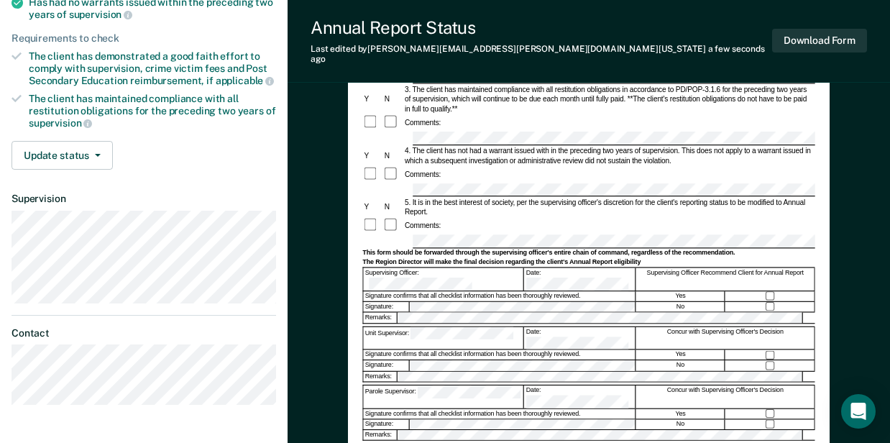
click at [776, 291] on div at bounding box center [770, 296] width 89 height 10
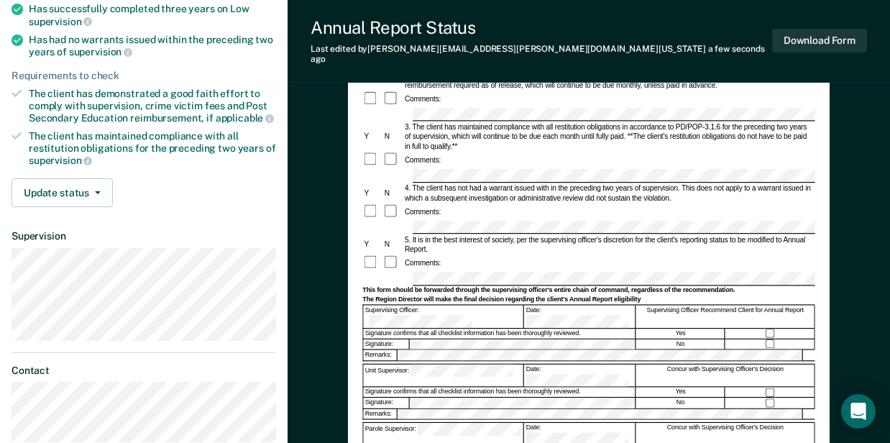
scroll to position [81, 0]
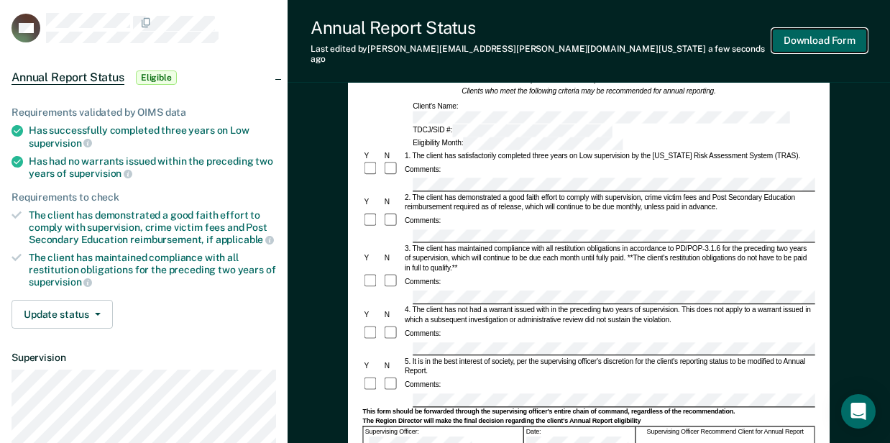
click at [817, 30] on button "Download Form" at bounding box center [819, 41] width 95 height 24
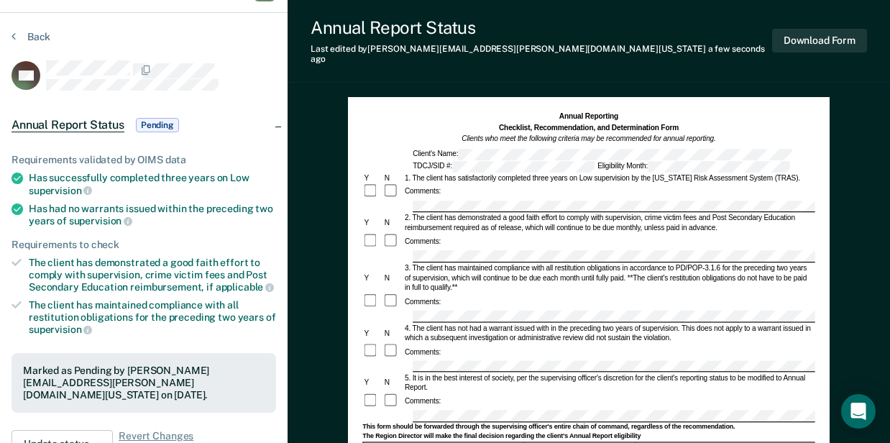
scroll to position [0, 0]
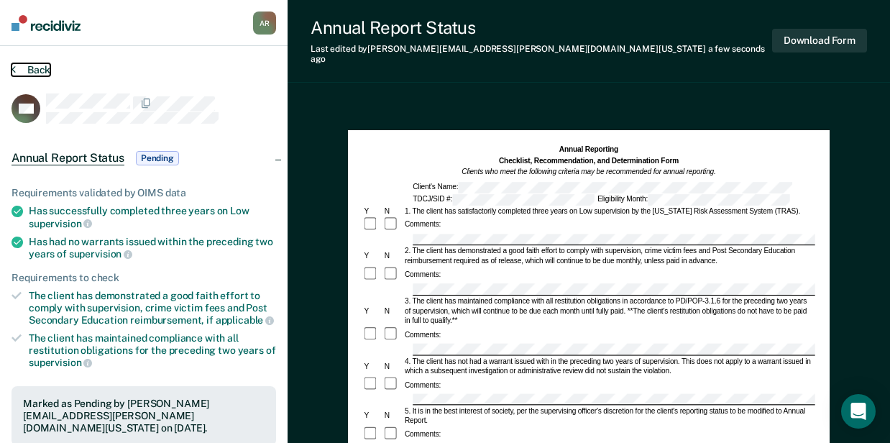
click at [32, 70] on button "Back" at bounding box center [31, 69] width 39 height 13
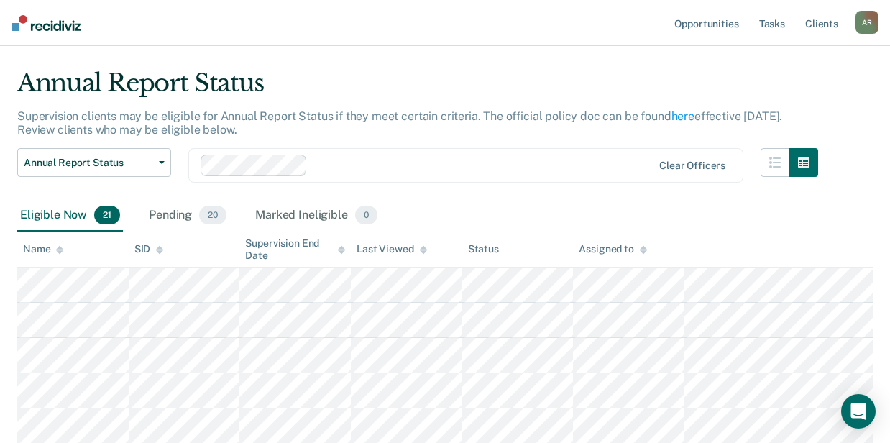
scroll to position [47, 0]
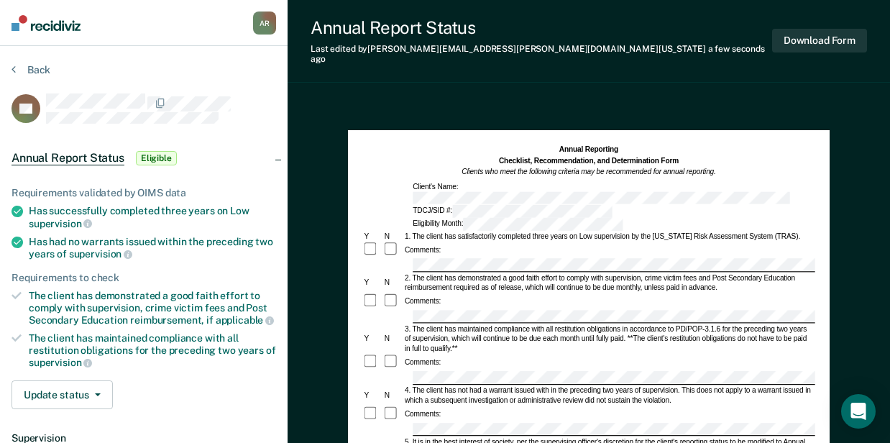
click at [502, 354] on div "Comments:" at bounding box center [588, 362] width 452 height 16
click at [822, 43] on button "Download Form" at bounding box center [819, 41] width 95 height 24
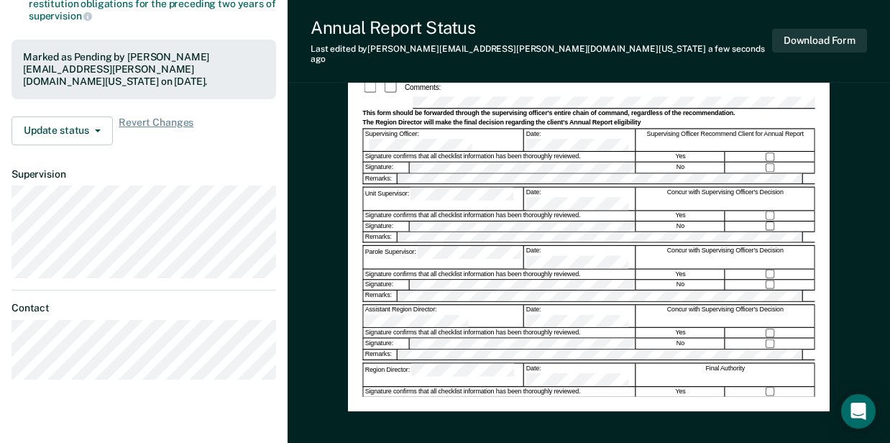
scroll to position [272, 0]
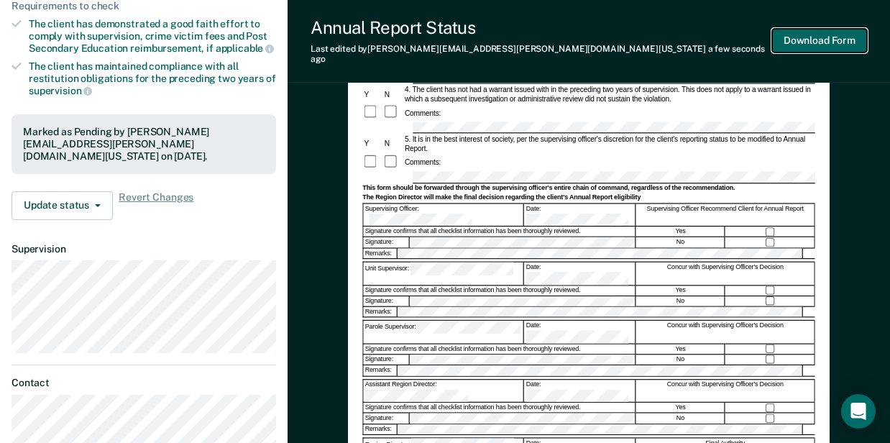
click at [840, 37] on button "Download Form" at bounding box center [819, 41] width 95 height 24
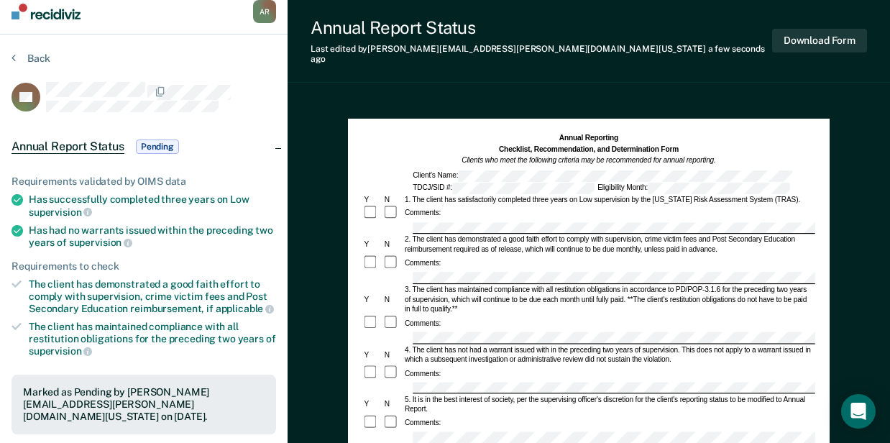
scroll to position [0, 0]
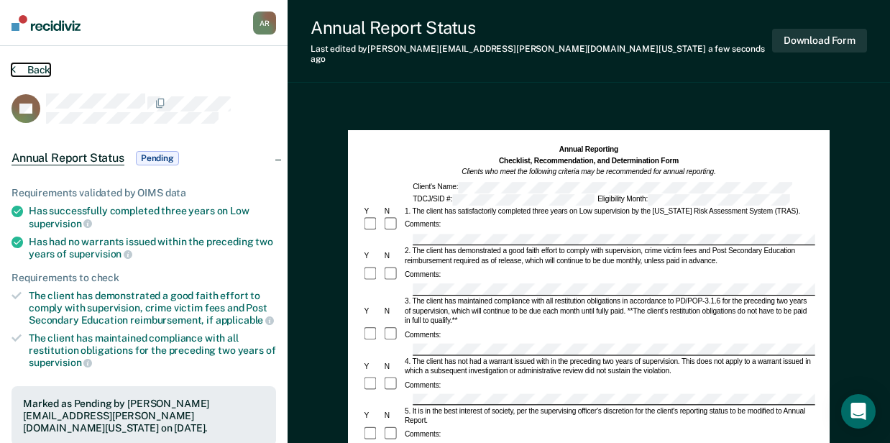
click at [35, 66] on button "Back" at bounding box center [31, 69] width 39 height 13
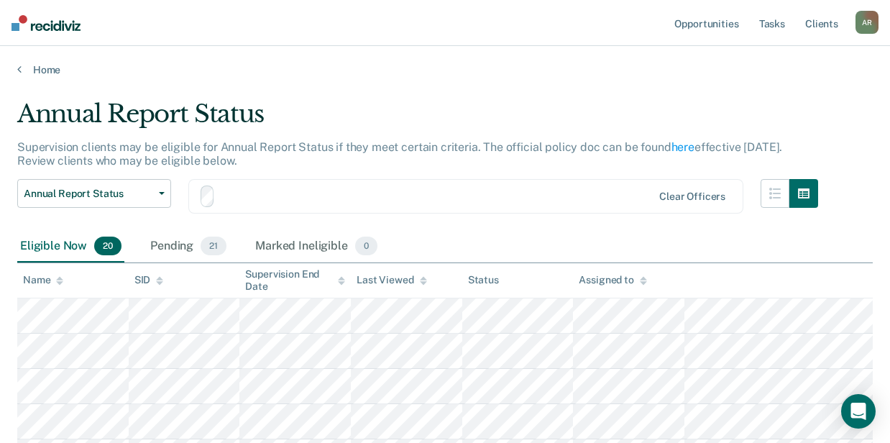
scroll to position [47, 0]
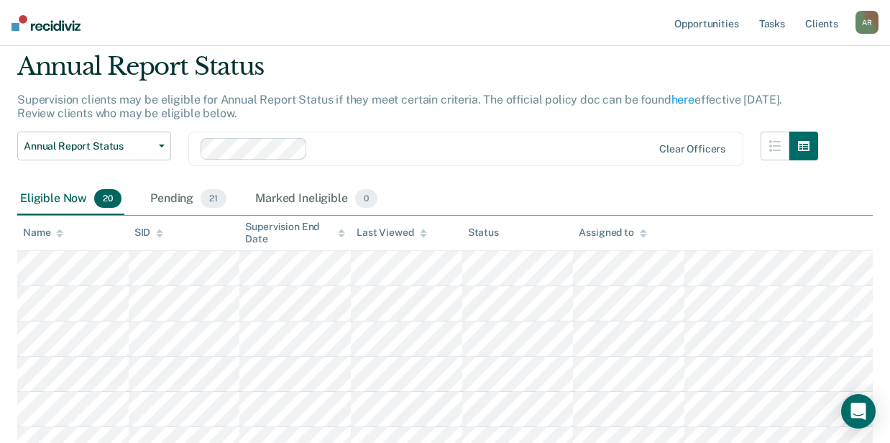
click at [387, 128] on div "Supervision clients may be eligible for Annual Report Status if they meet certa…" at bounding box center [417, 112] width 801 height 39
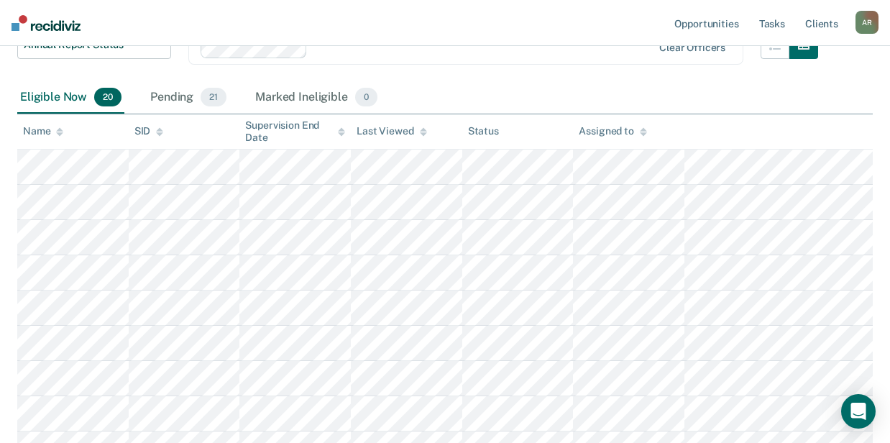
scroll to position [0, 0]
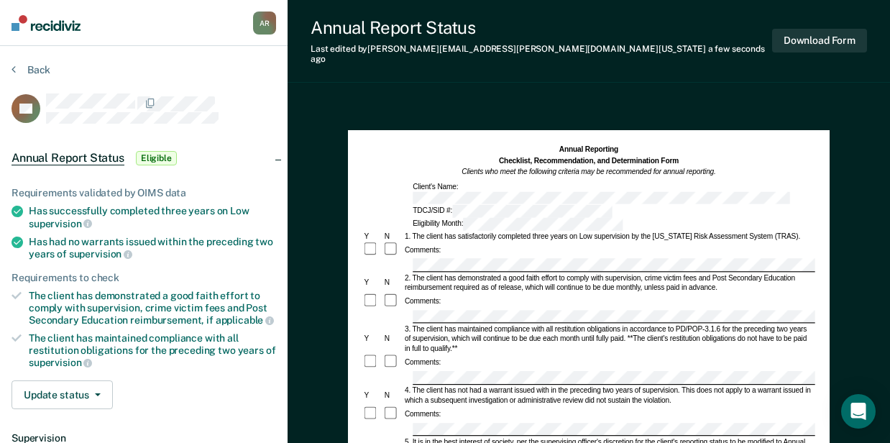
click at [33, 62] on section "Back PA Annual Report Status Eligible Requirements validated by OIMS data Has s…" at bounding box center [144, 365] width 288 height 638
click at [32, 66] on button "Back" at bounding box center [31, 69] width 39 height 13
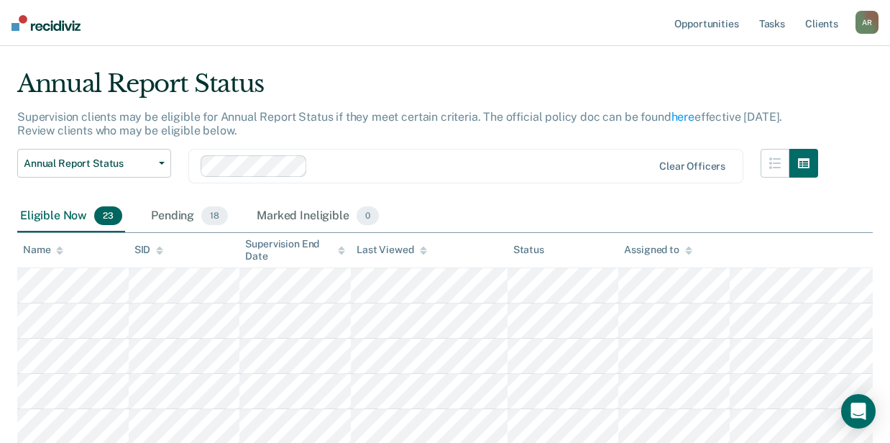
scroll to position [47, 0]
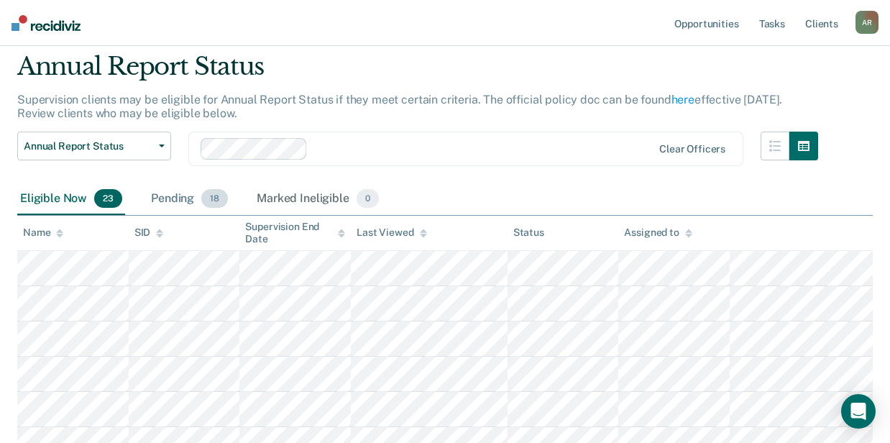
click at [188, 207] on div "Pending 18" at bounding box center [189, 199] width 83 height 32
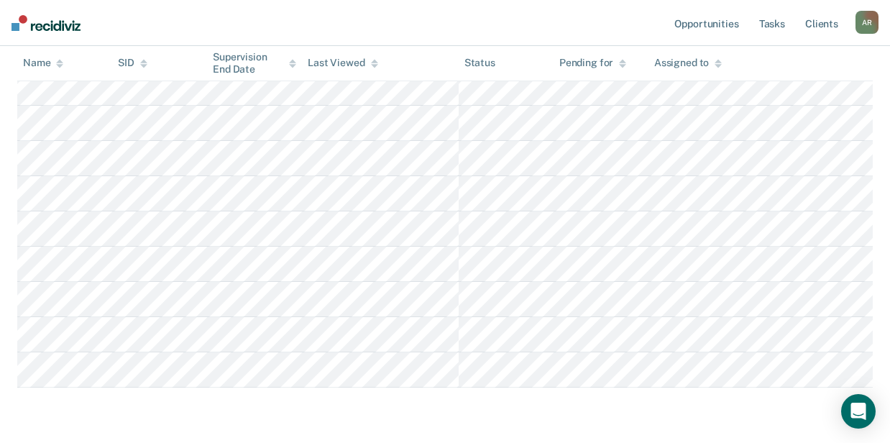
scroll to position [592, 0]
